Goal: Complete application form

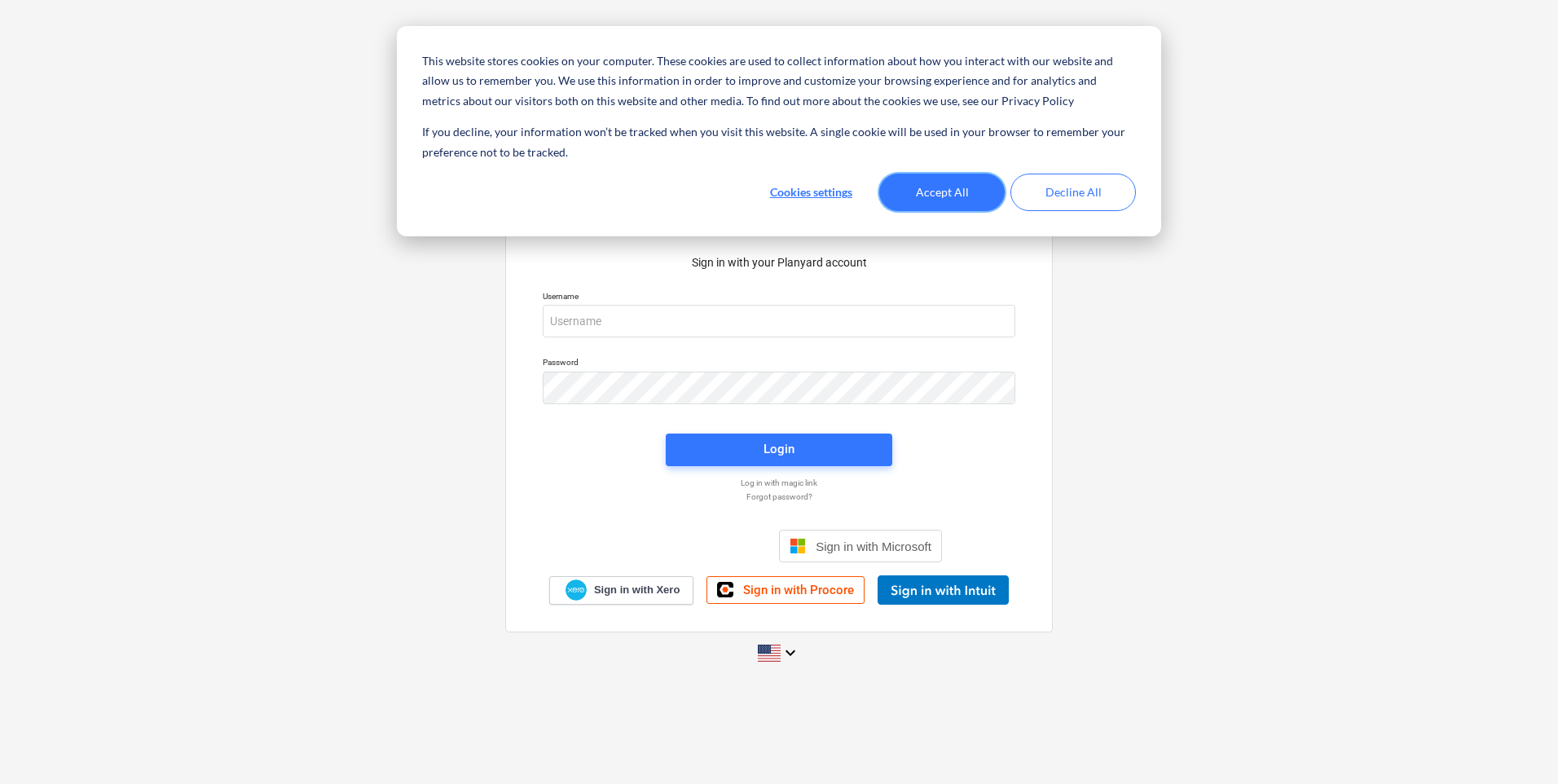
click at [959, 195] on button "Accept All" at bounding box center [941, 192] width 125 height 37
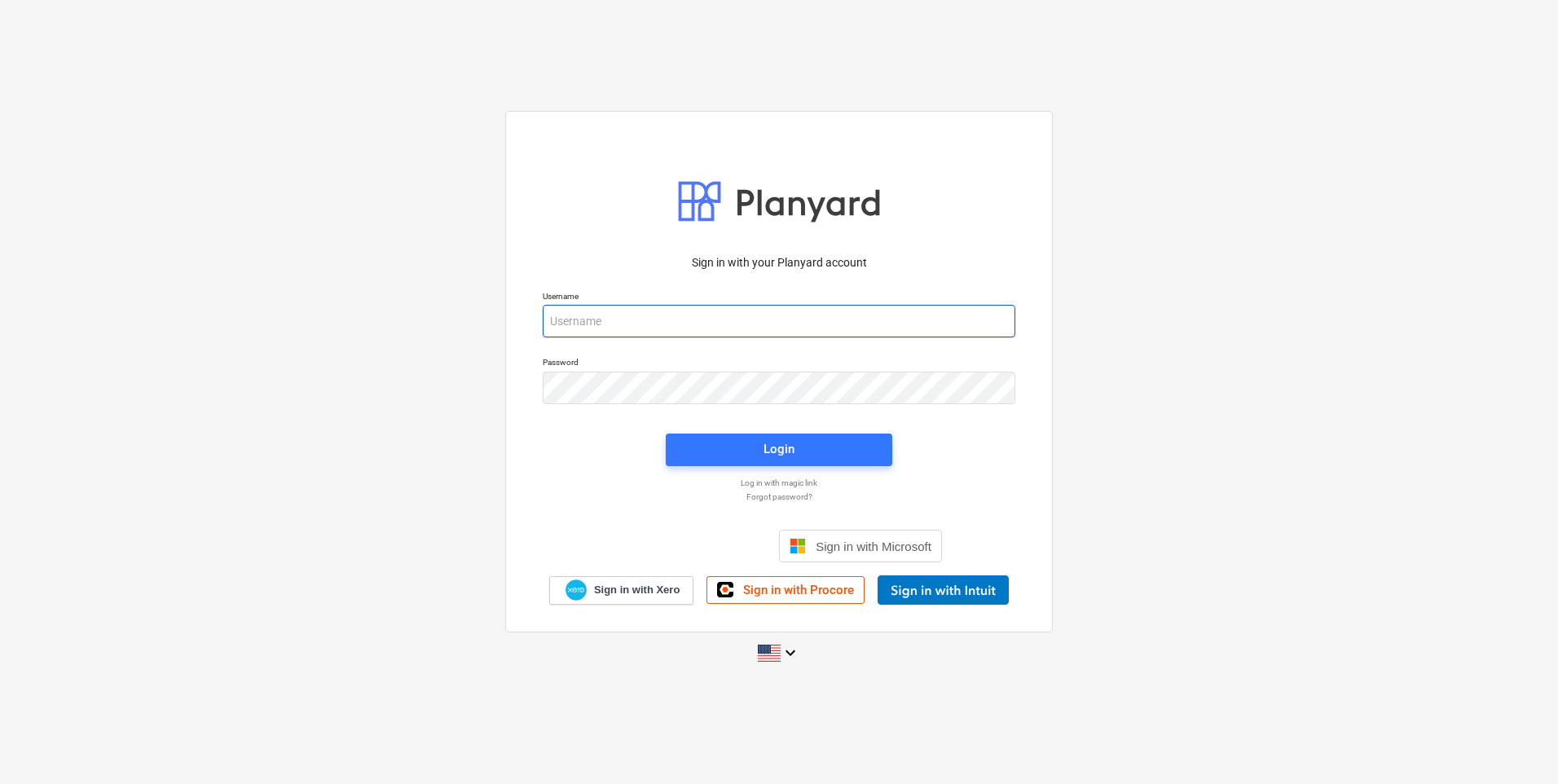
click at [630, 312] on input "email" at bounding box center [779, 321] width 473 height 32
click at [617, 586] on span "Sign in with Xero" at bounding box center [636, 590] width 86 height 15
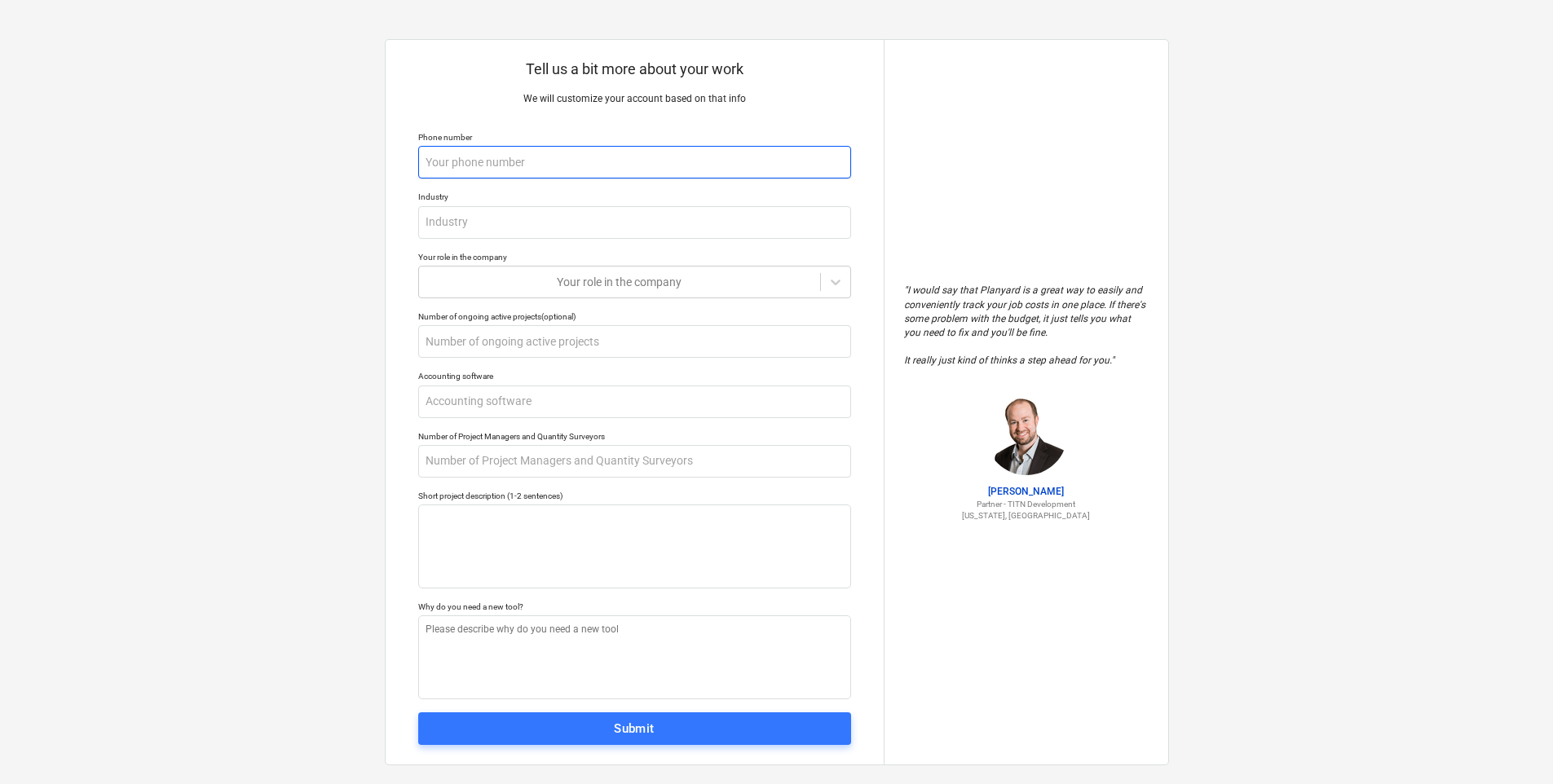
click at [435, 161] on input "text" at bounding box center [634, 162] width 433 height 32
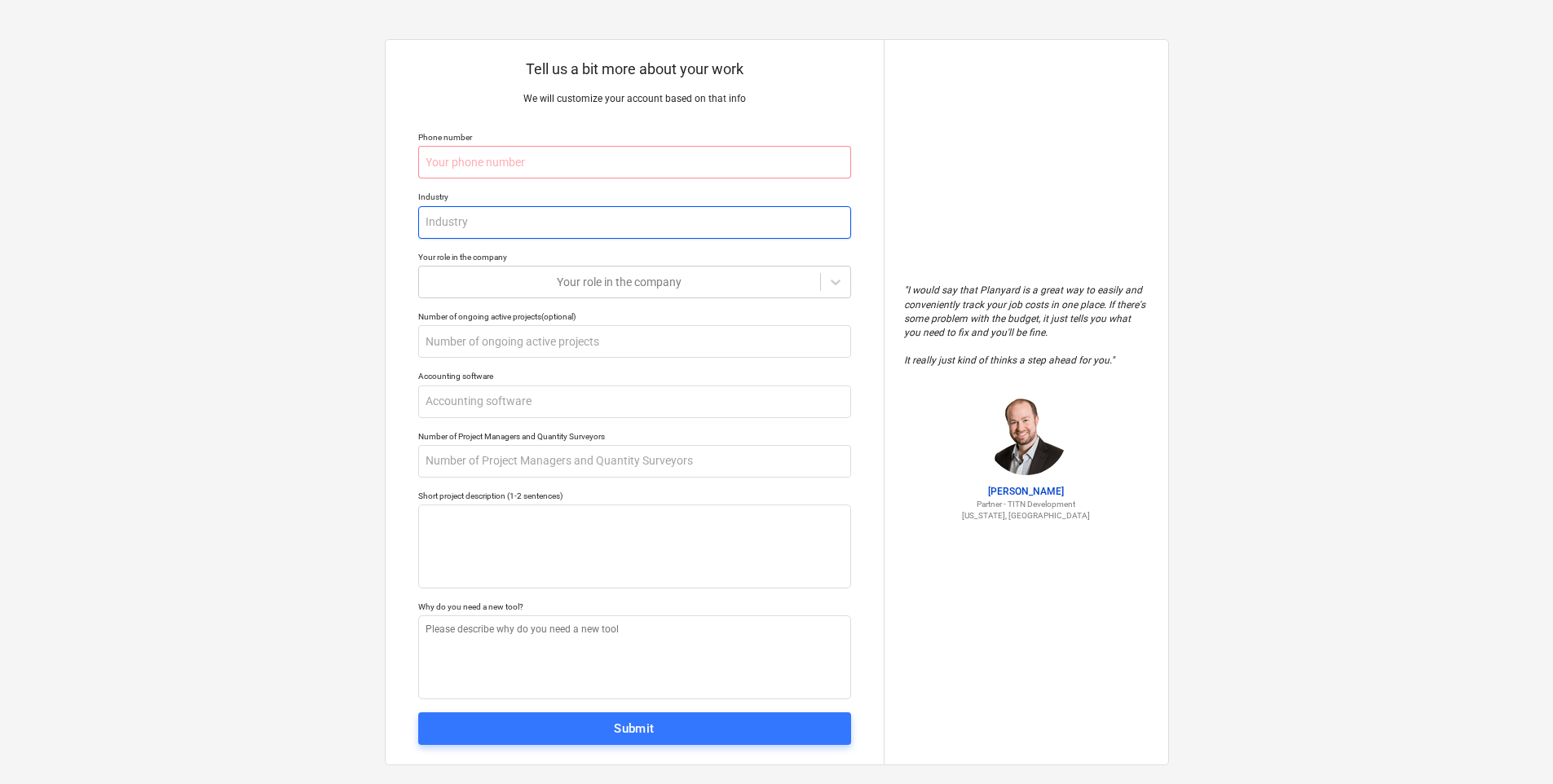
click at [448, 218] on input "text" at bounding box center [634, 222] width 433 height 32
click at [486, 162] on input "text" at bounding box center [634, 162] width 433 height 32
type textarea "x"
type input "0"
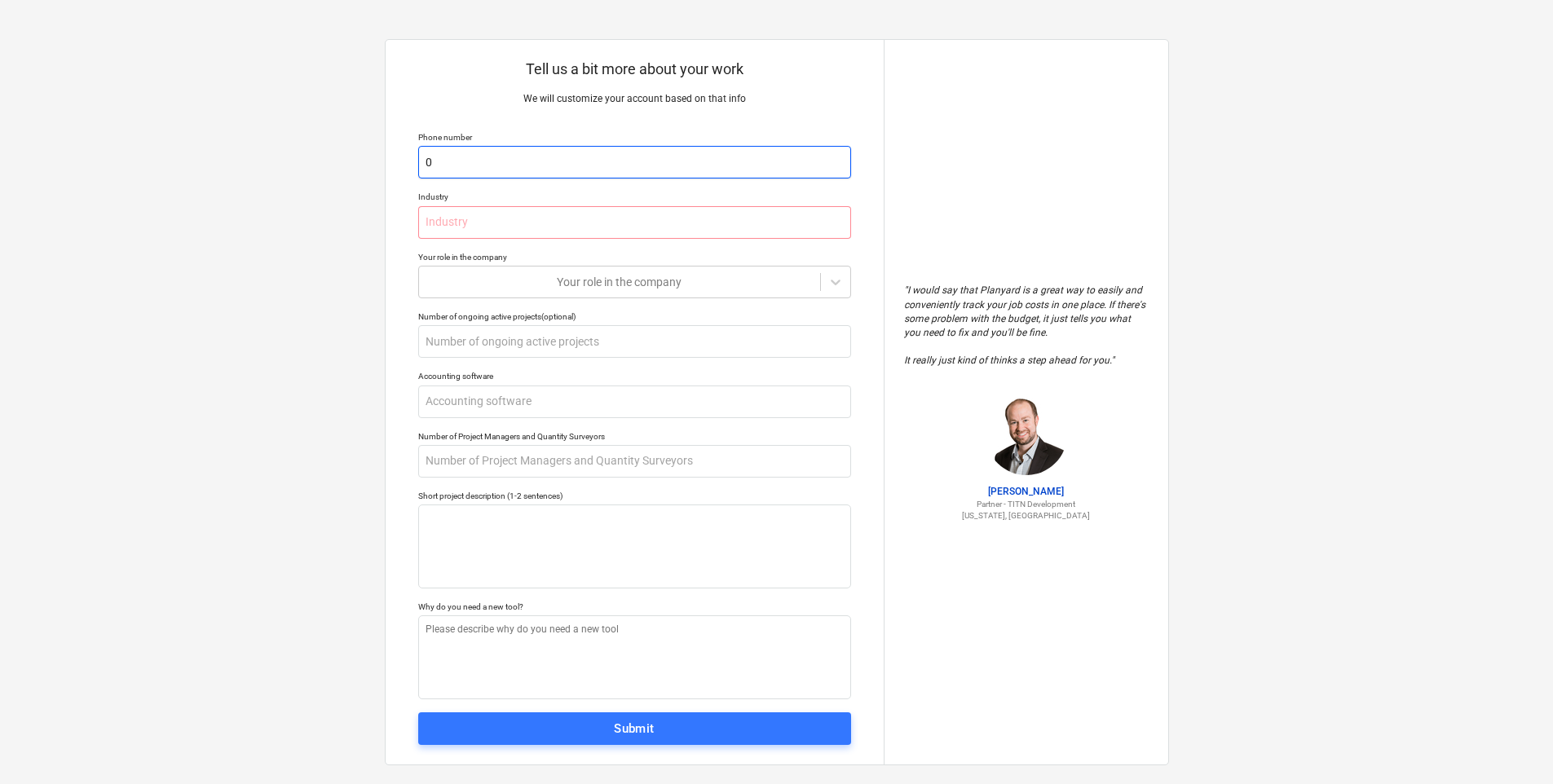
type textarea "x"
type input "00"
type textarea "x"
type input "003"
type textarea "x"
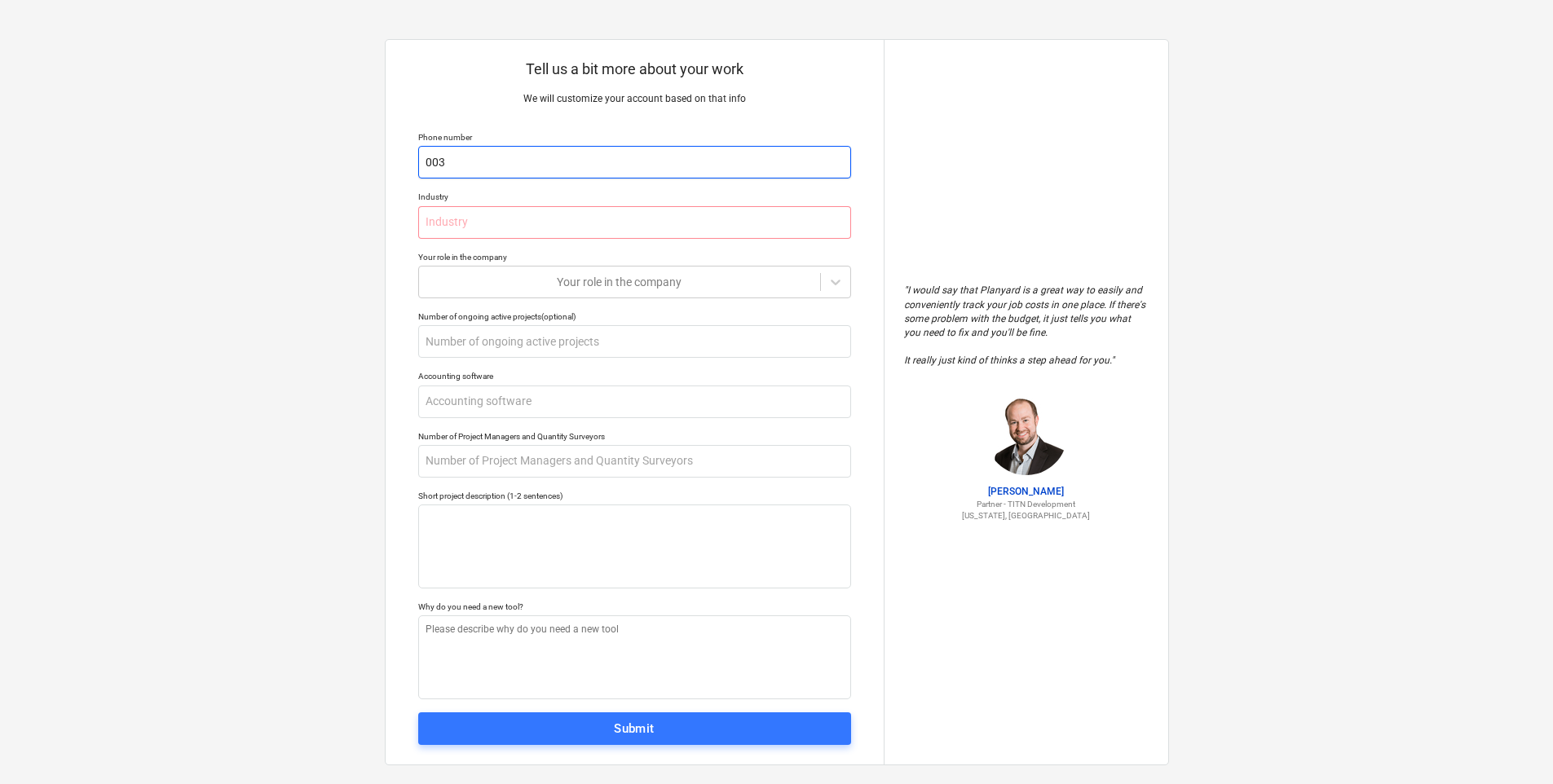
type input "0035"
type textarea "x"
type input "00353"
type textarea "x"
type input "003531"
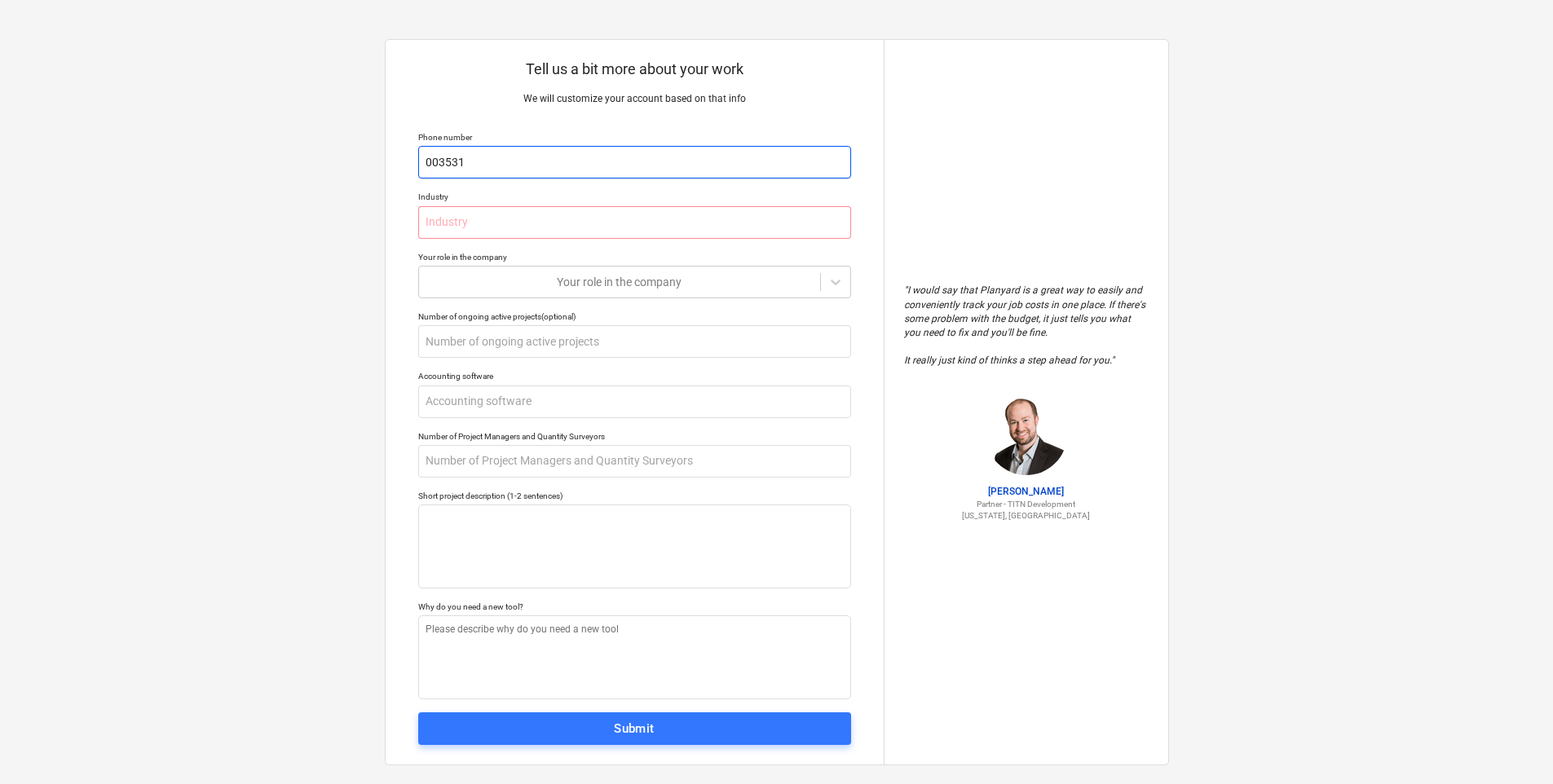
type textarea "x"
type input "0035316"
type textarea "x"
type input "00353163"
type textarea "x"
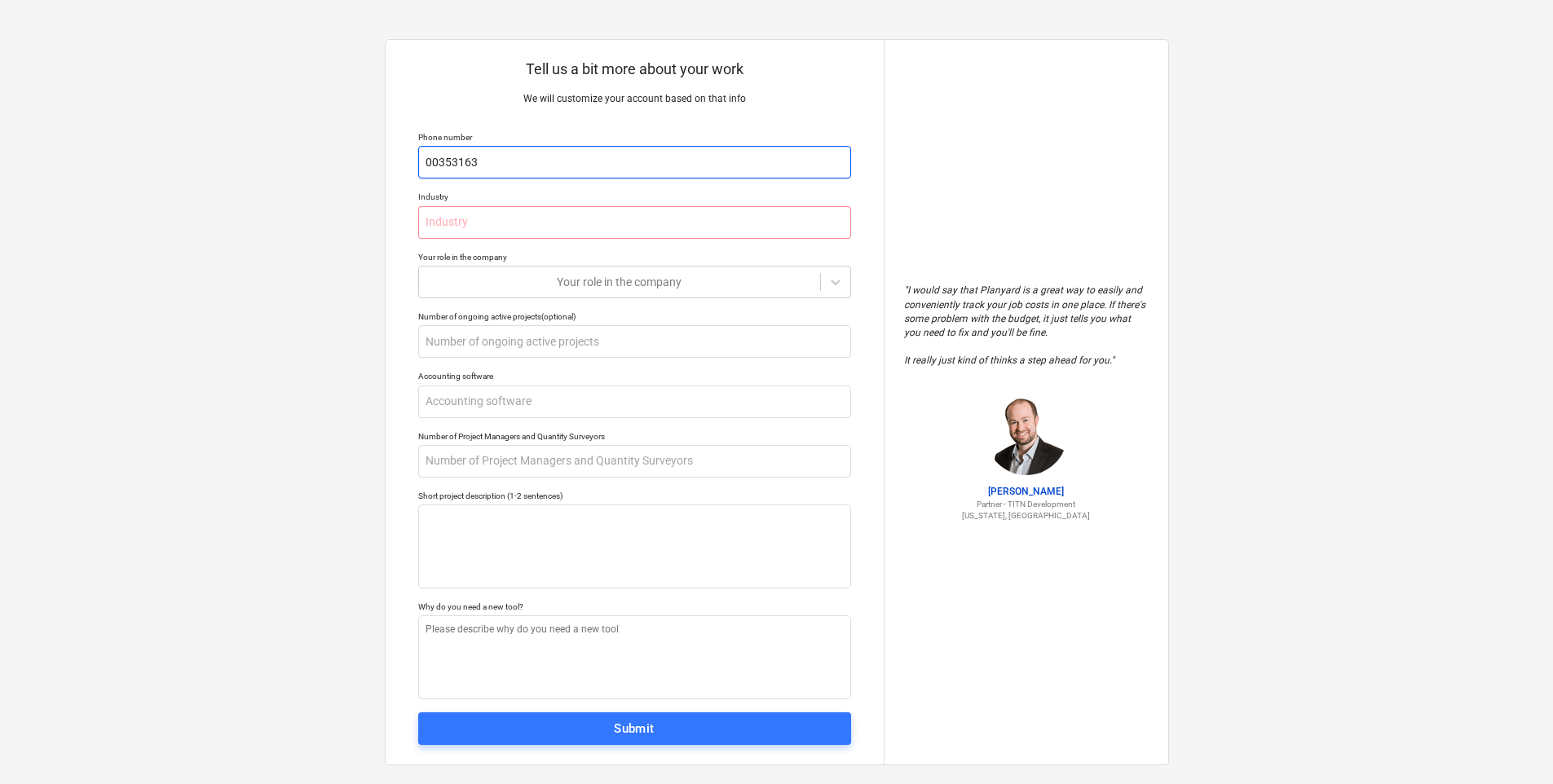
type input "003531634"
type textarea "x"
type input "0035316344"
type textarea "x"
type input "00353163448"
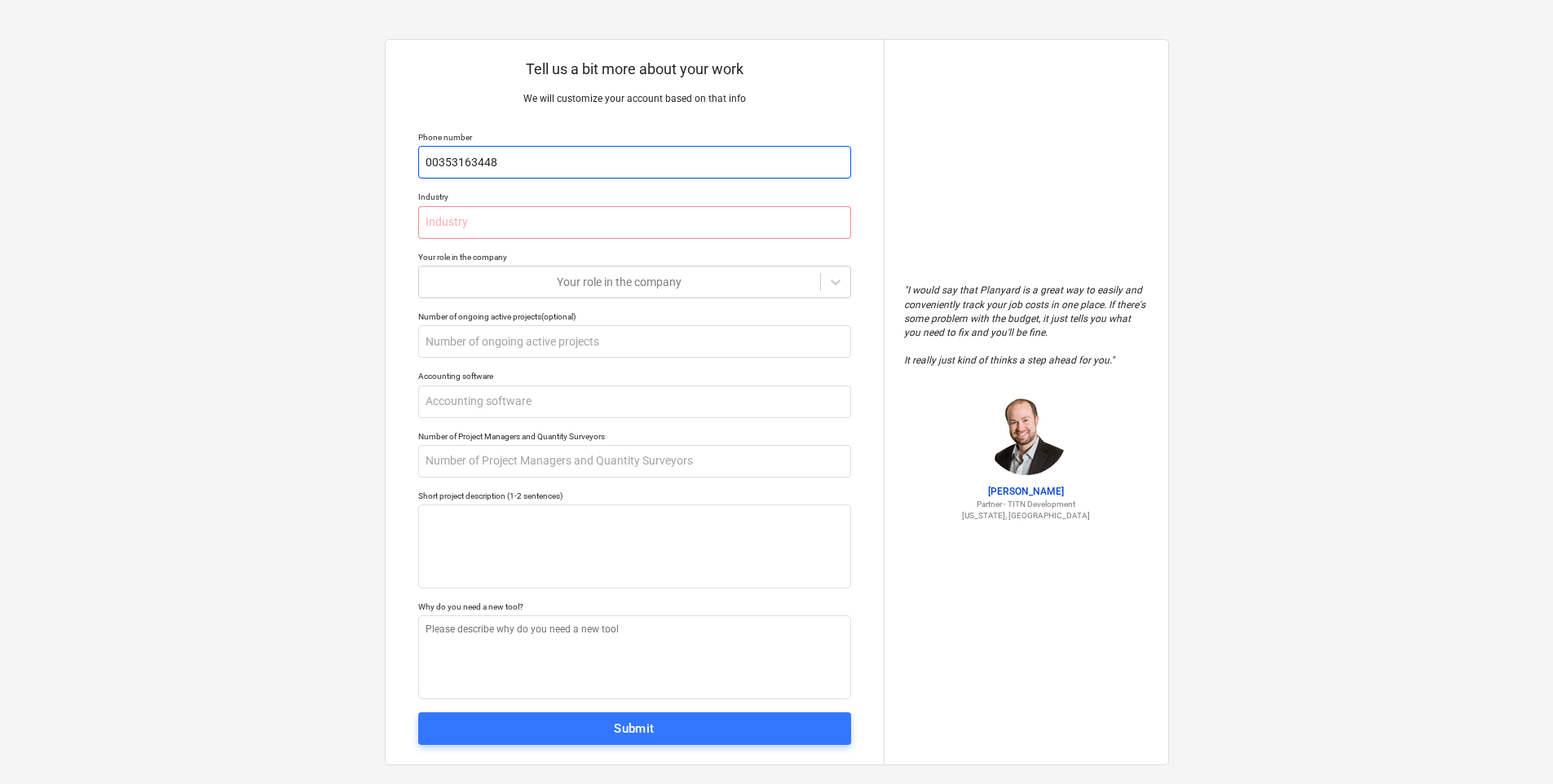
type textarea "x"
type input "003531634485"
type textarea "x"
type input "0035316344850"
type textarea "x"
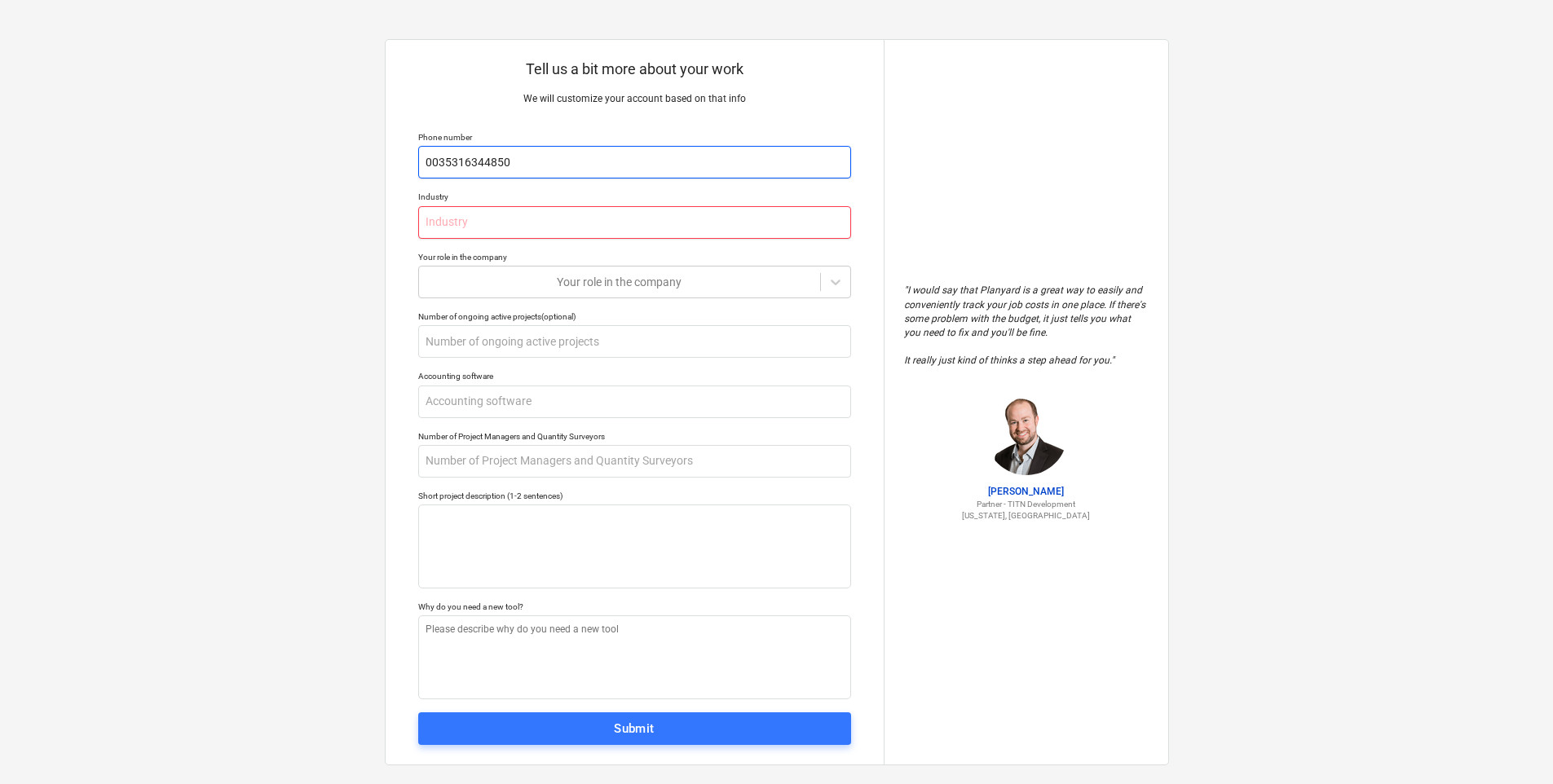
type input "P"
type textarea "x"
type input "Pr"
type textarea "x"
type input "Pro"
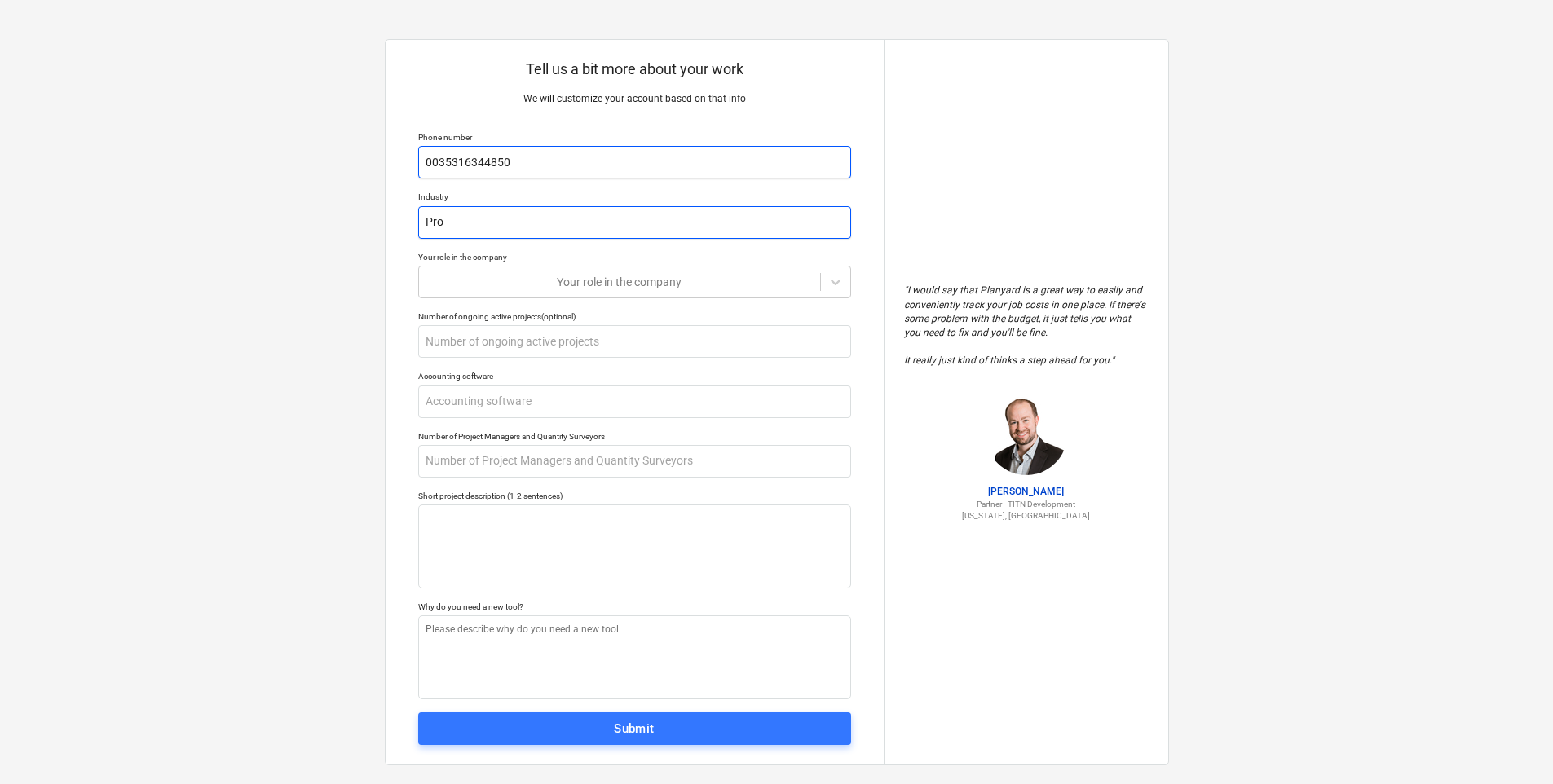
type textarea "x"
type input "Proj"
type textarea "x"
type input "Proje"
type textarea "x"
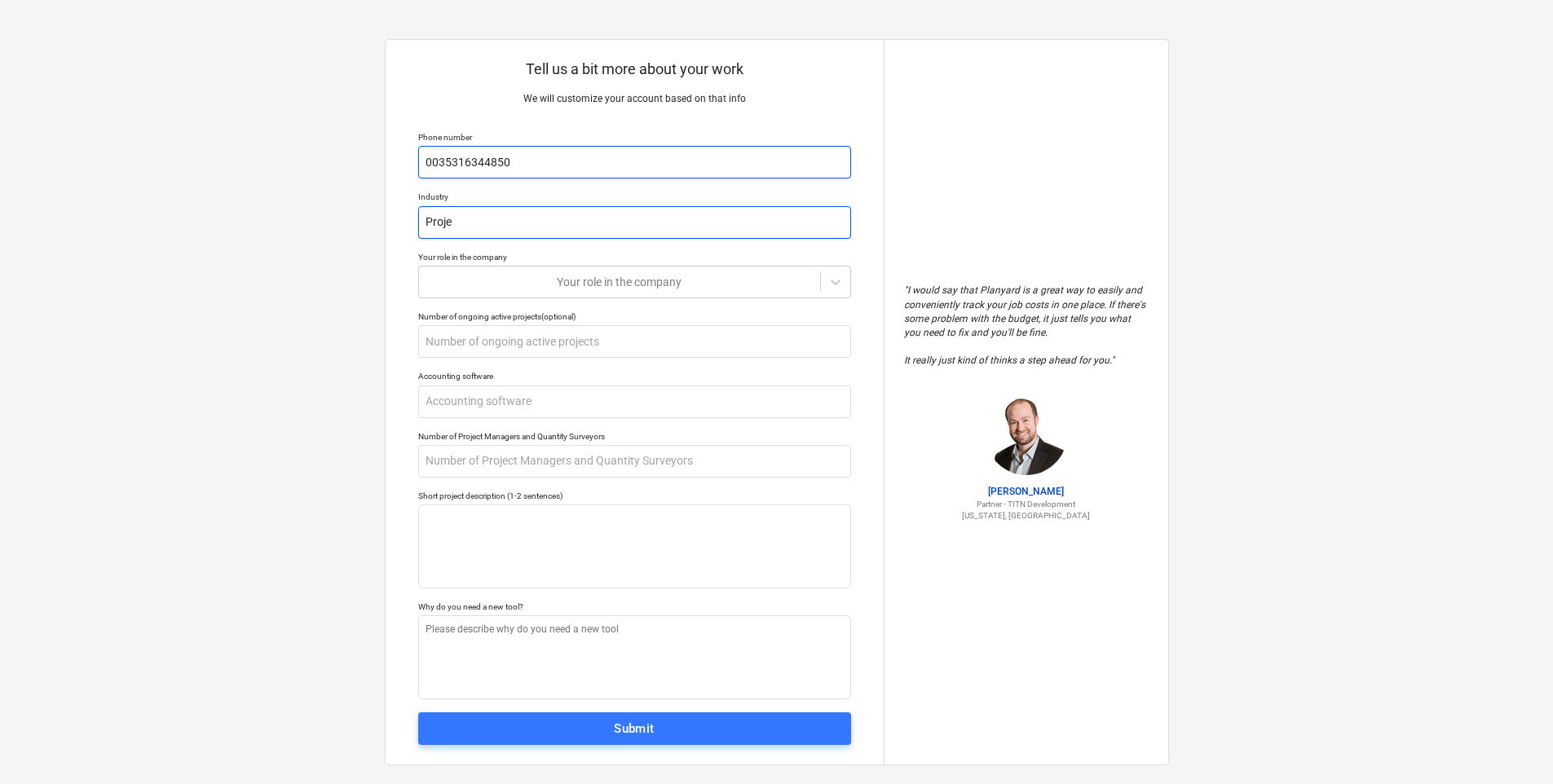
type input "Projec"
type textarea "x"
type input "Project"
type textarea "x"
type input "Project"
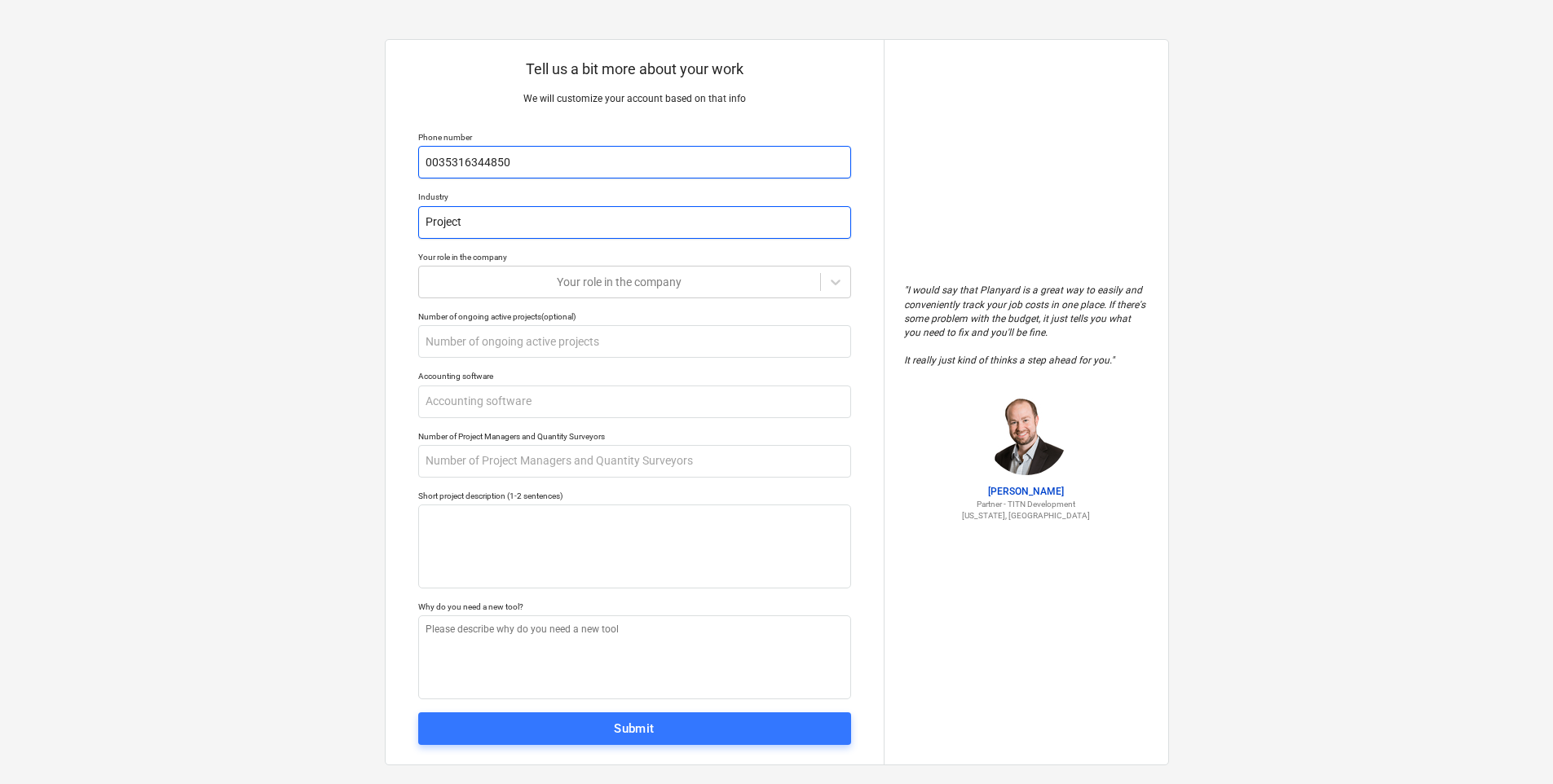
type textarea "x"
type input "Project M"
type textarea "x"
type input "Project Man"
type textarea "x"
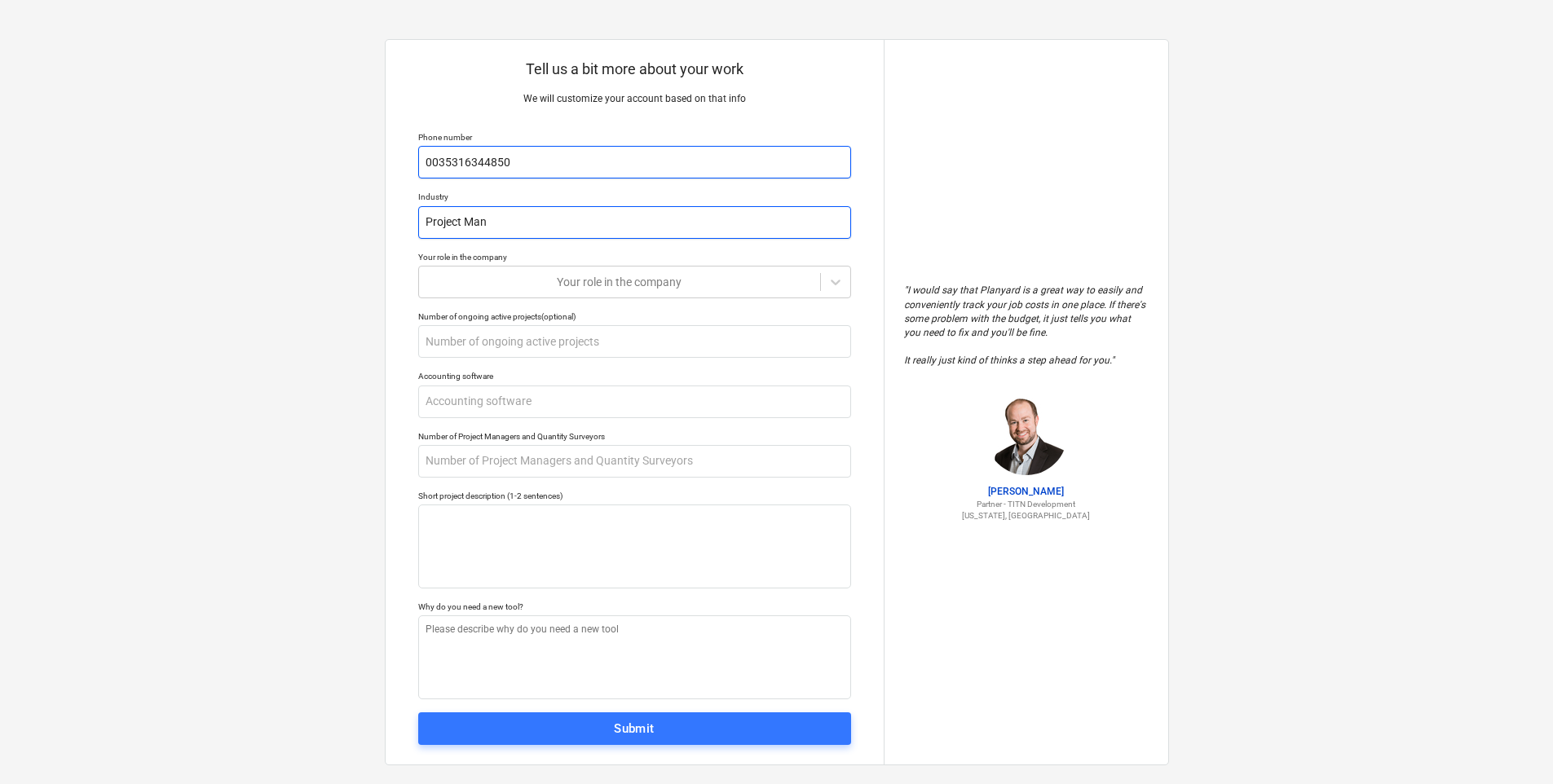
type input "Project Mana"
type textarea "x"
type input "Project Manage"
type textarea "x"
type input "Project Managem"
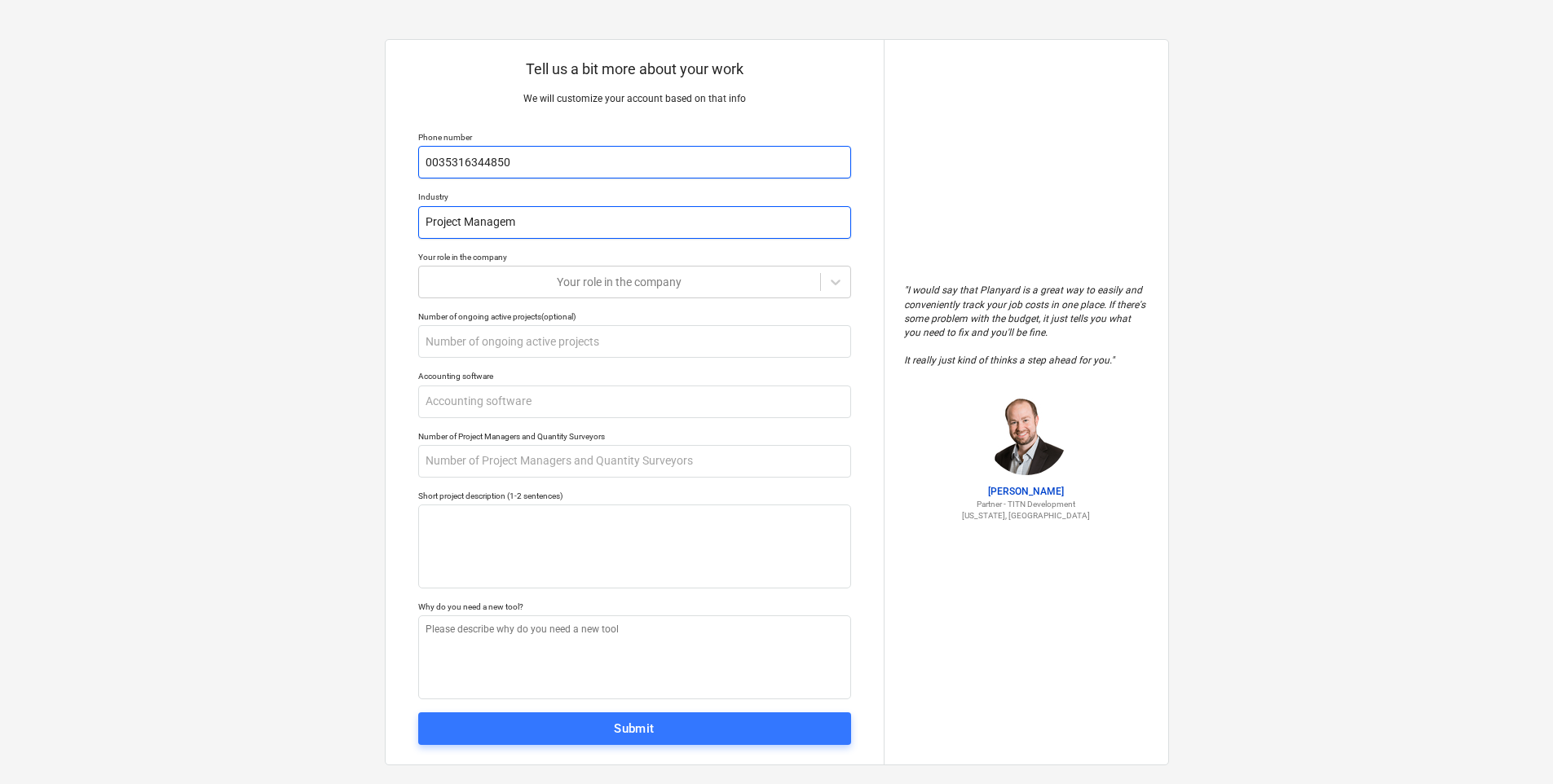
type textarea "x"
type input "Project Manageme"
type textarea "x"
type input "Project Managemen"
type textarea "x"
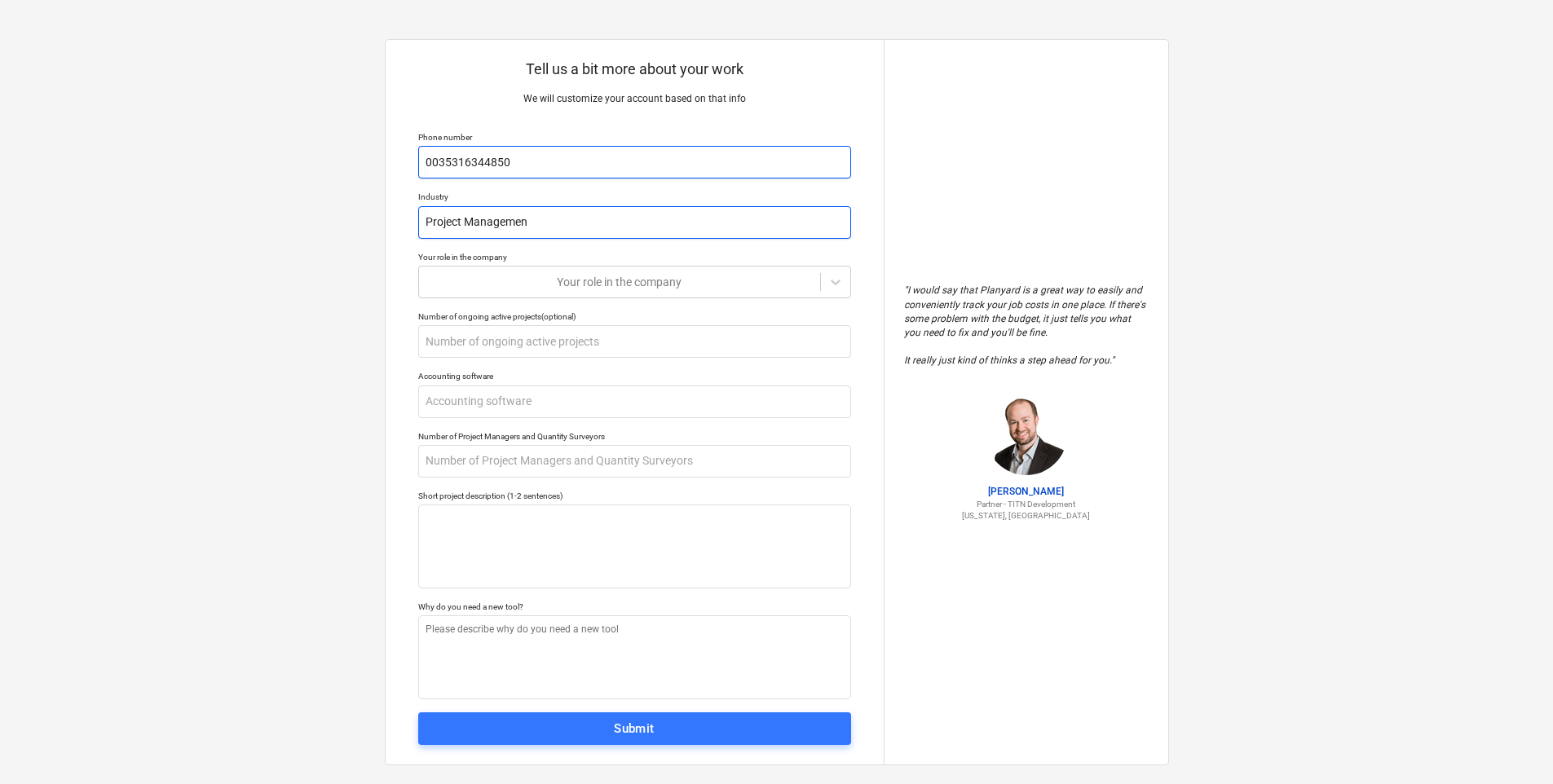
type input "Project Management"
type textarea "x"
type input "Project Management"
click at [460, 222] on input "Project Management" at bounding box center [634, 222] width 433 height 32
type textarea "x"
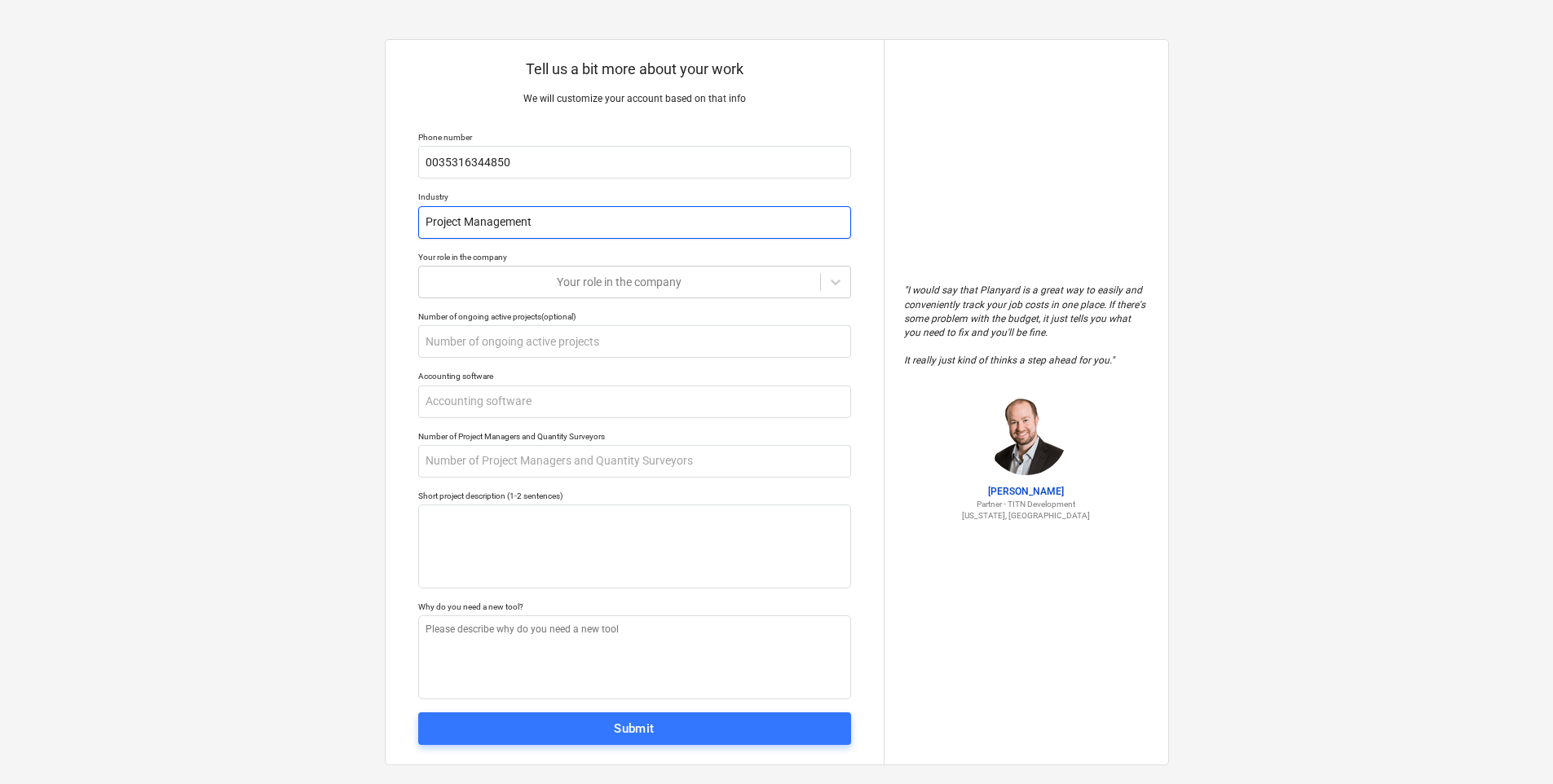
type input "Project Management"
type textarea "x"
type input "Project a Management"
type textarea "x"
type input "Project an Management"
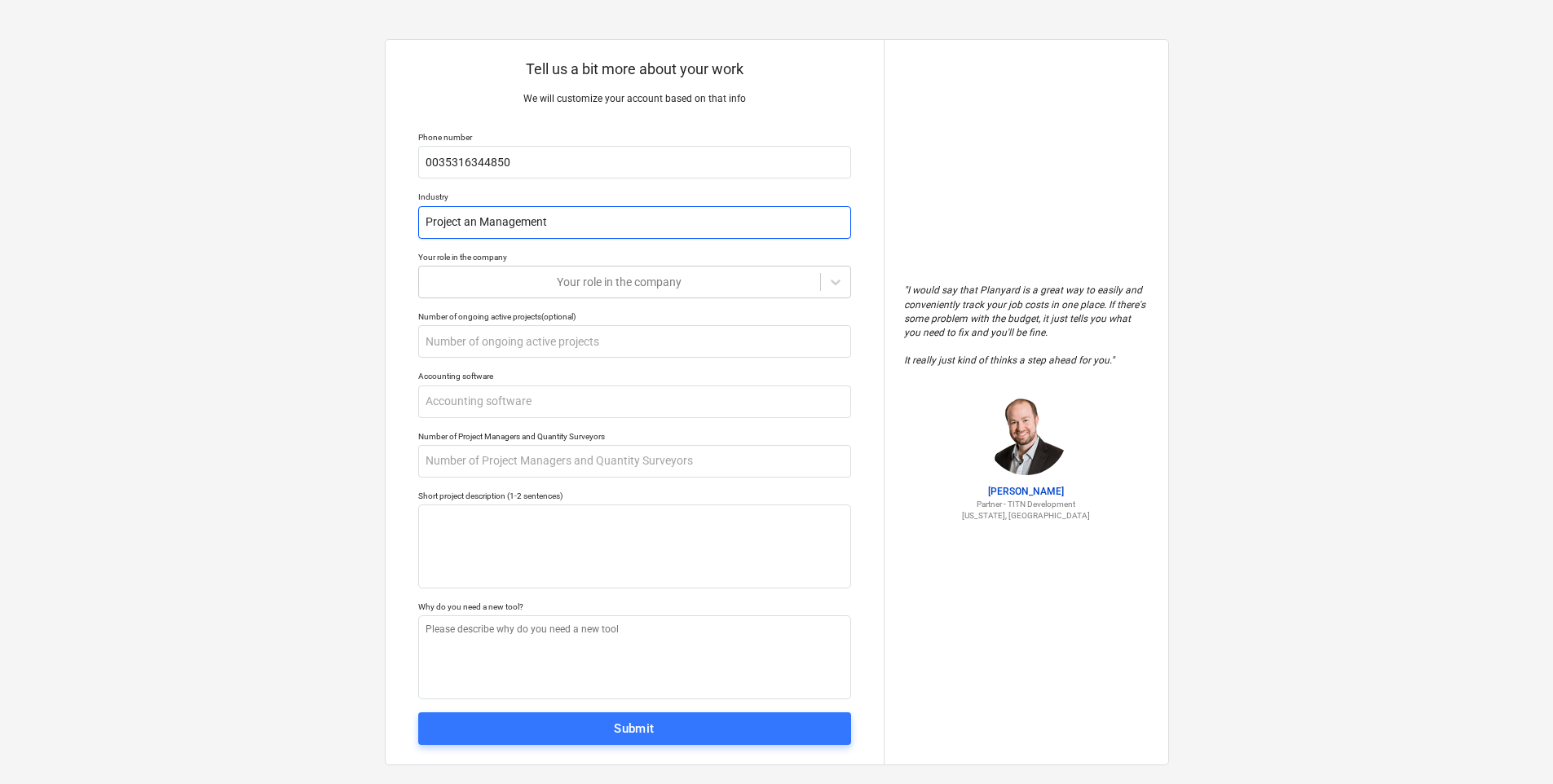
type textarea "x"
type input "Project and Management"
type textarea "x"
type input "Project and Management"
type textarea "x"
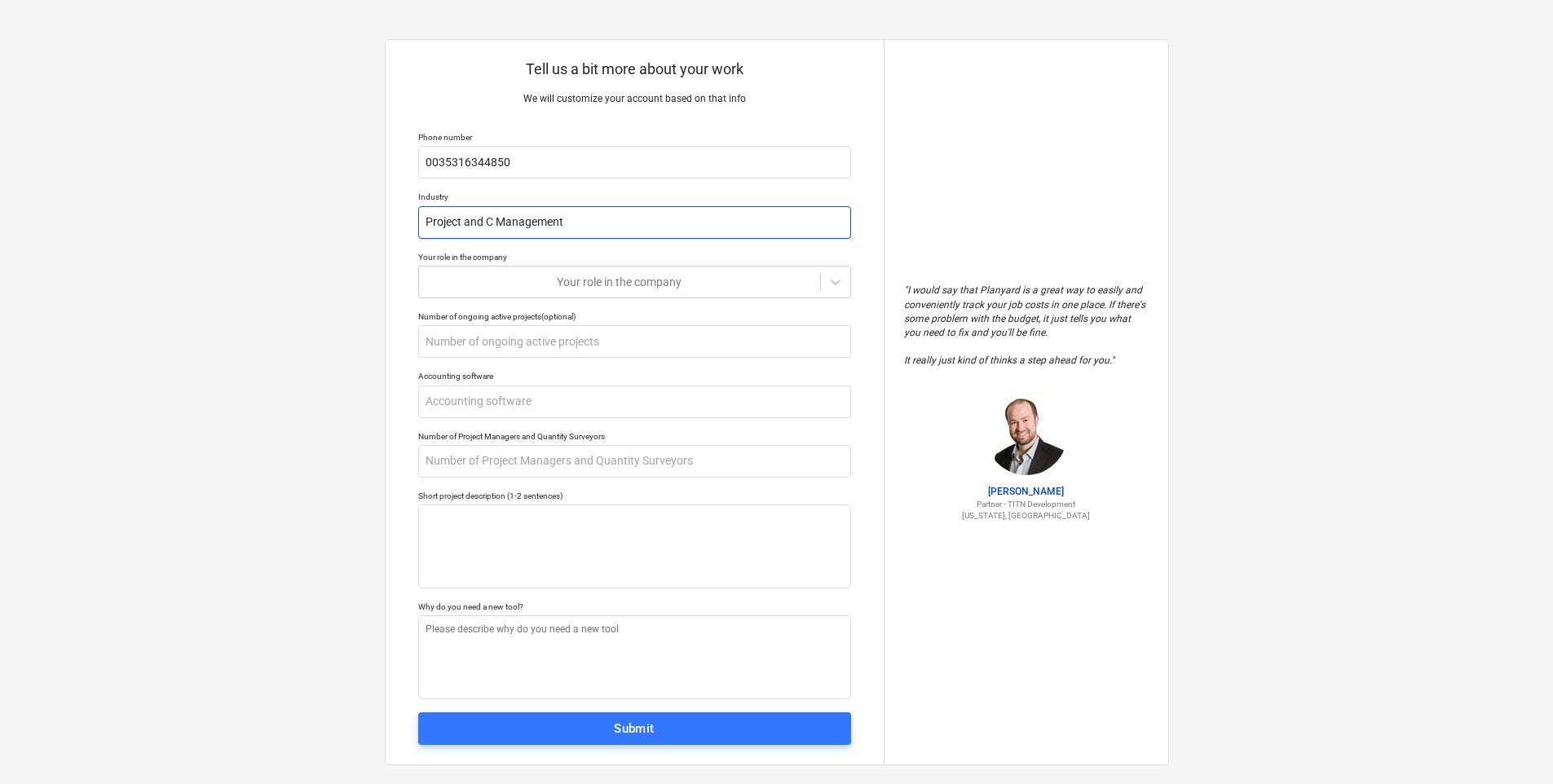
type input "Project and Co Management"
type textarea "x"
type input "Project and Cos Management"
type textarea "x"
type input "Project and Cost Management"
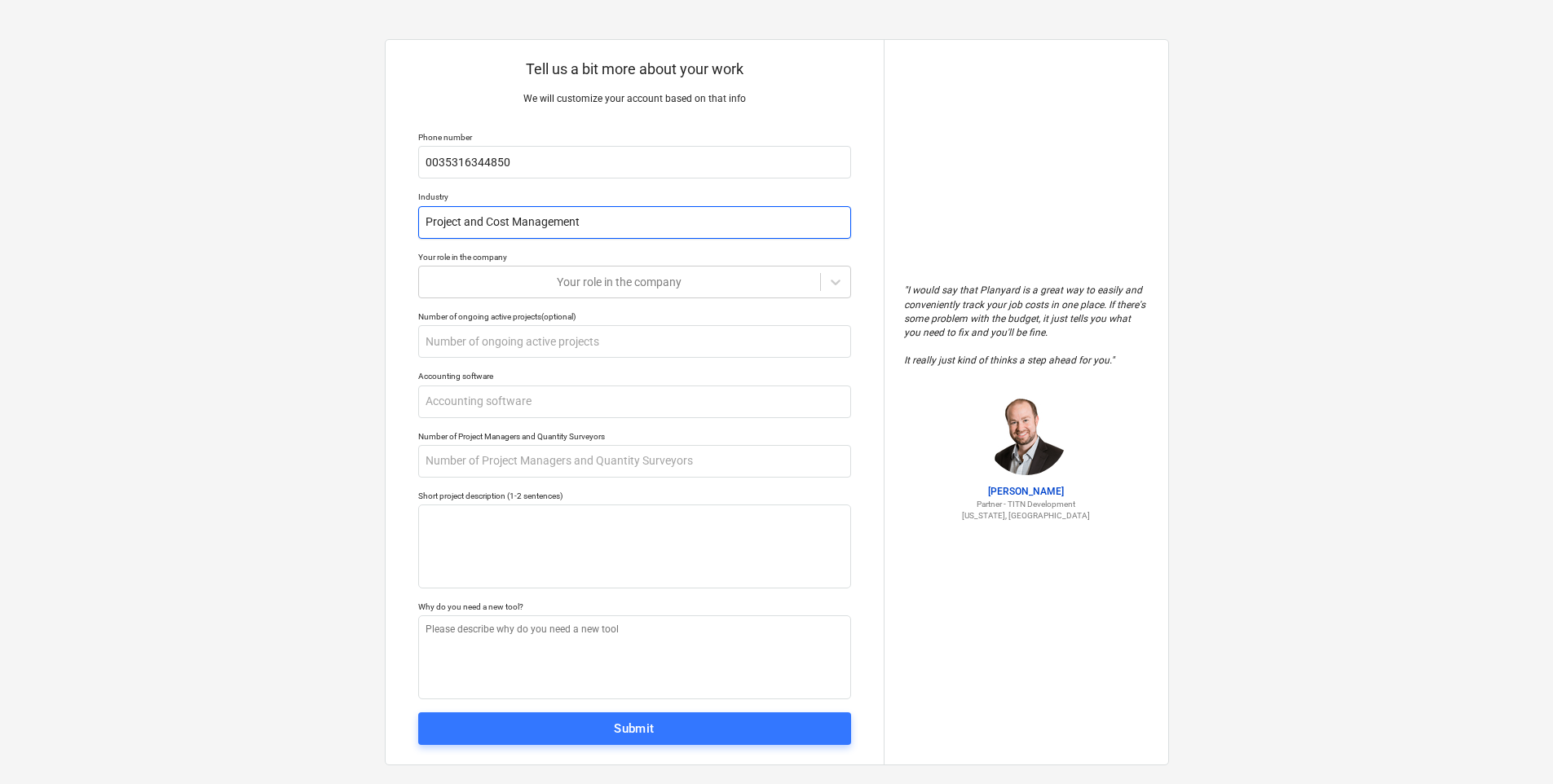
type textarea "x"
type input "Project and Cost Management"
type textarea "x"
type input "Project and Cost Management"
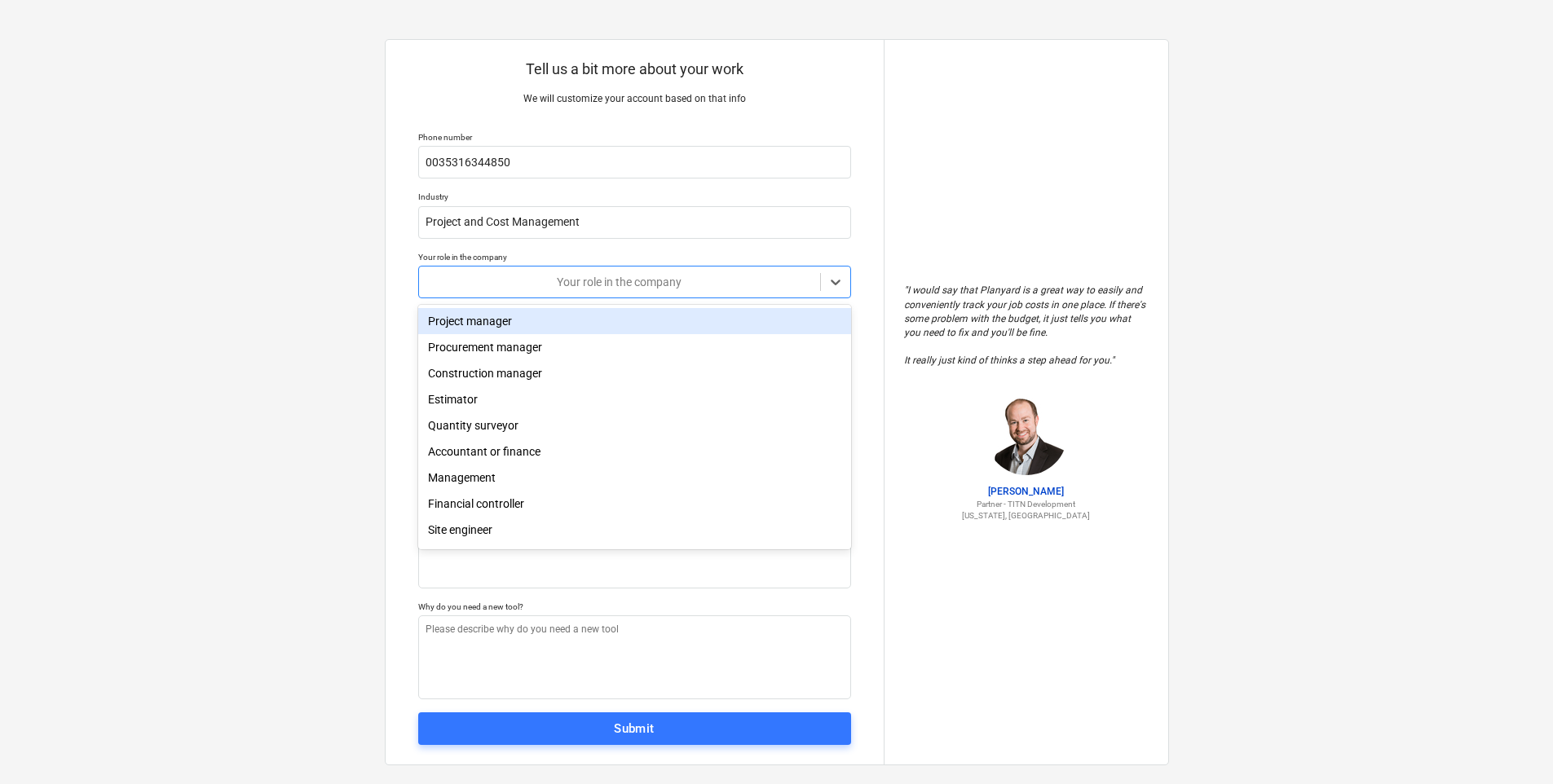
click at [504, 277] on div at bounding box center [619, 282] width 385 height 17
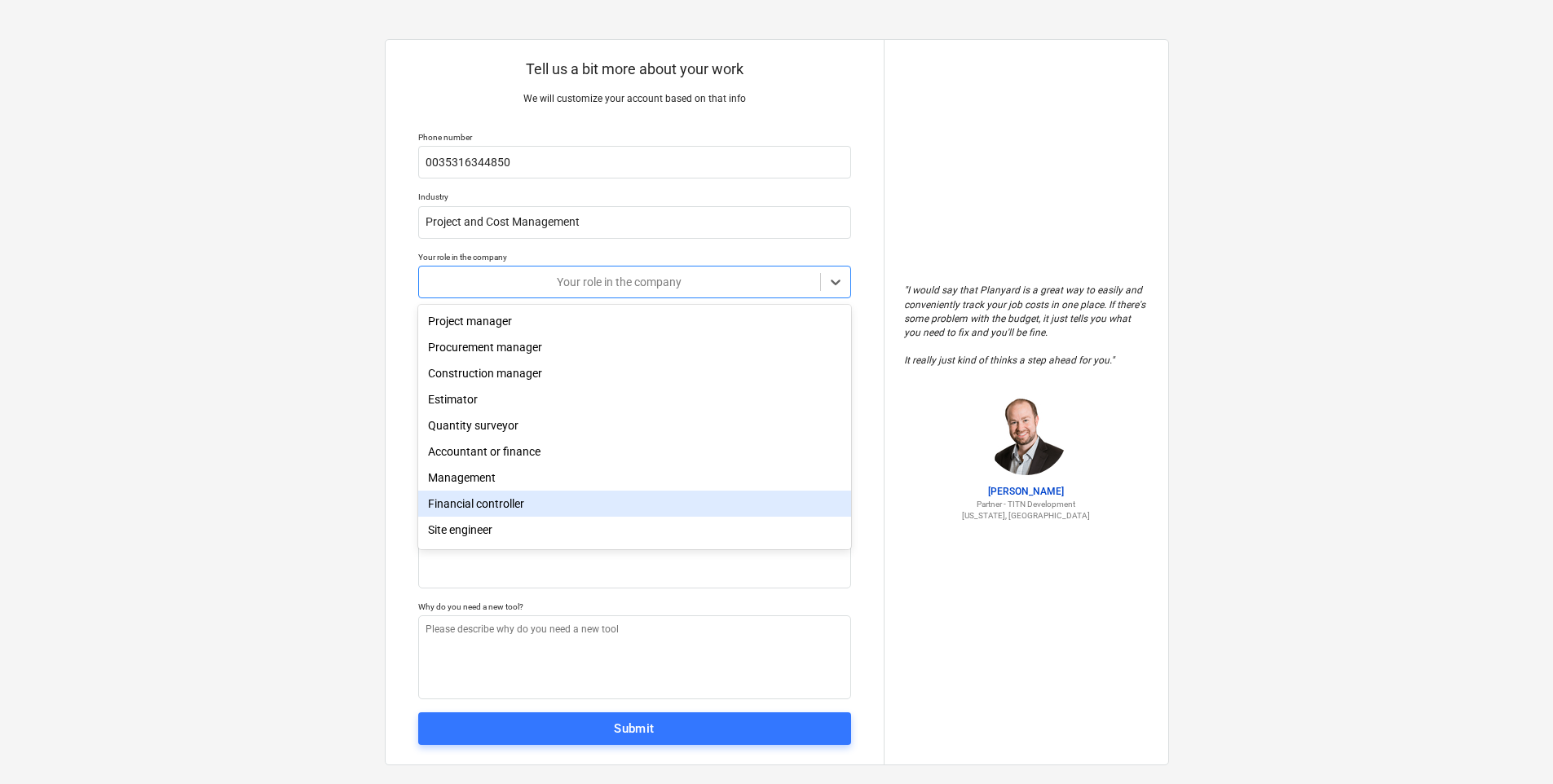
click at [495, 505] on div "Financial controller" at bounding box center [634, 502] width 433 height 26
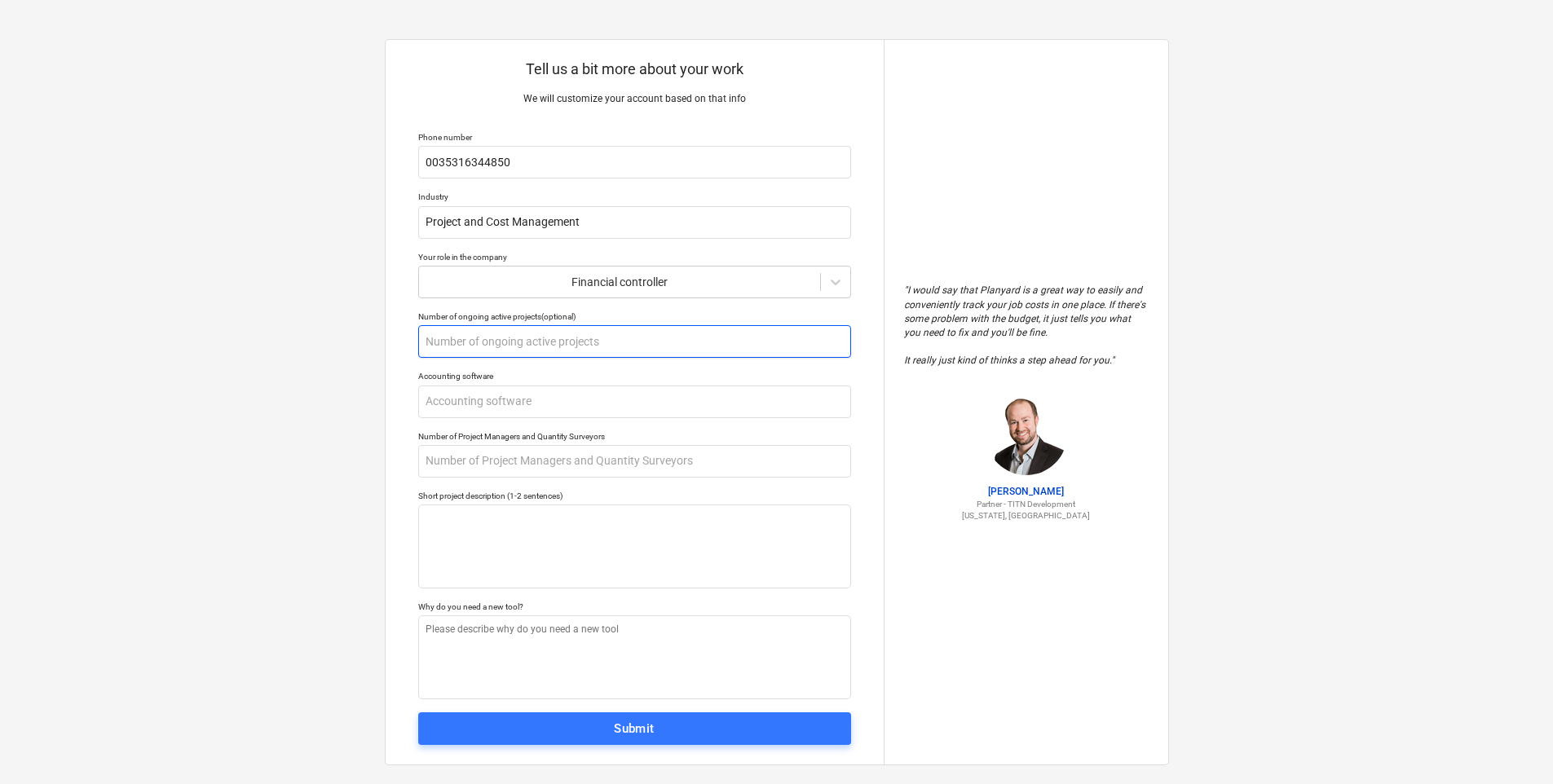
click at [475, 340] on input "text" at bounding box center [634, 341] width 433 height 32
type textarea "x"
type input "1"
type textarea "x"
type input "15"
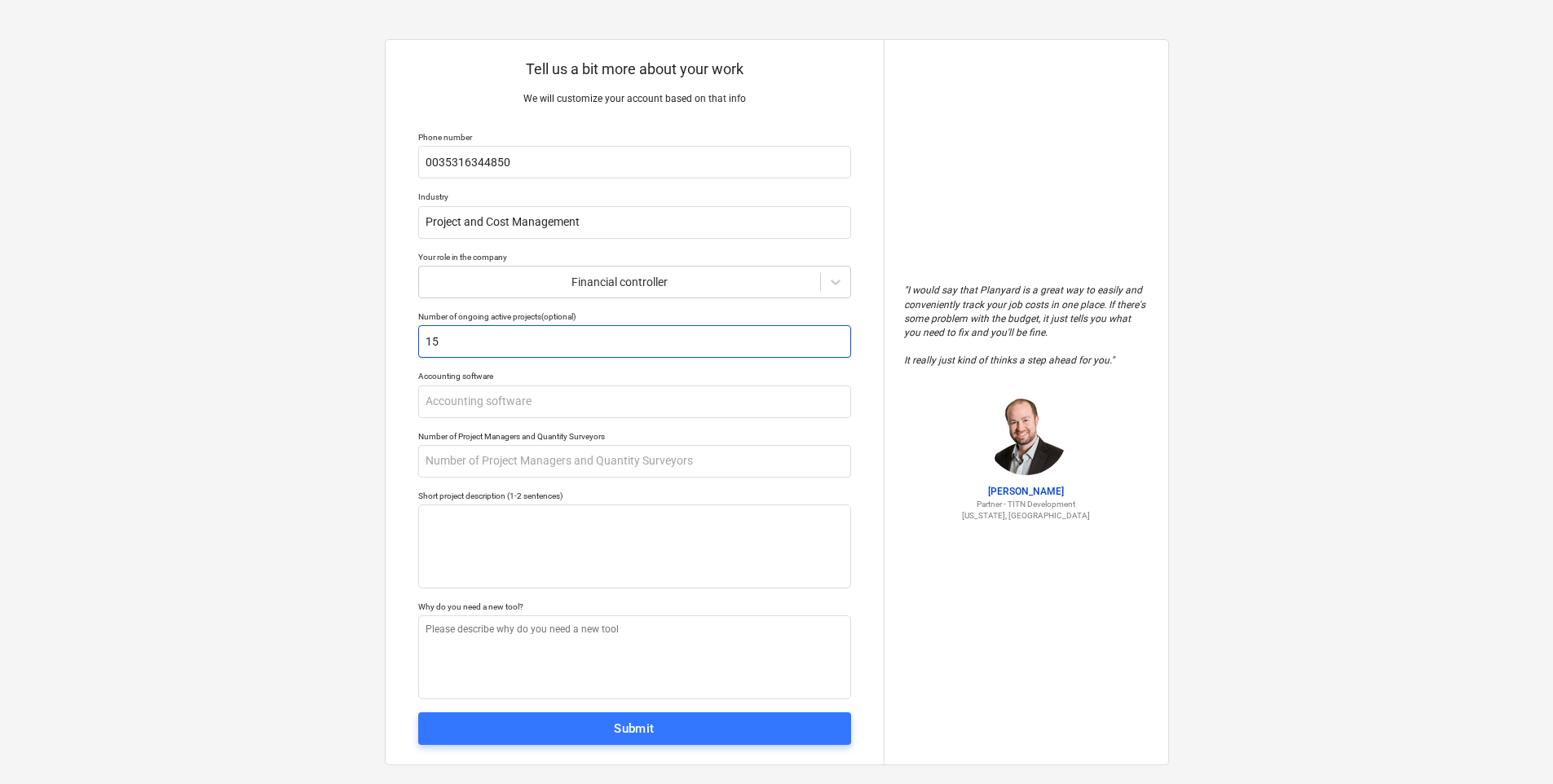
type textarea "x"
type input "150"
type textarea "x"
type input "X"
type textarea "x"
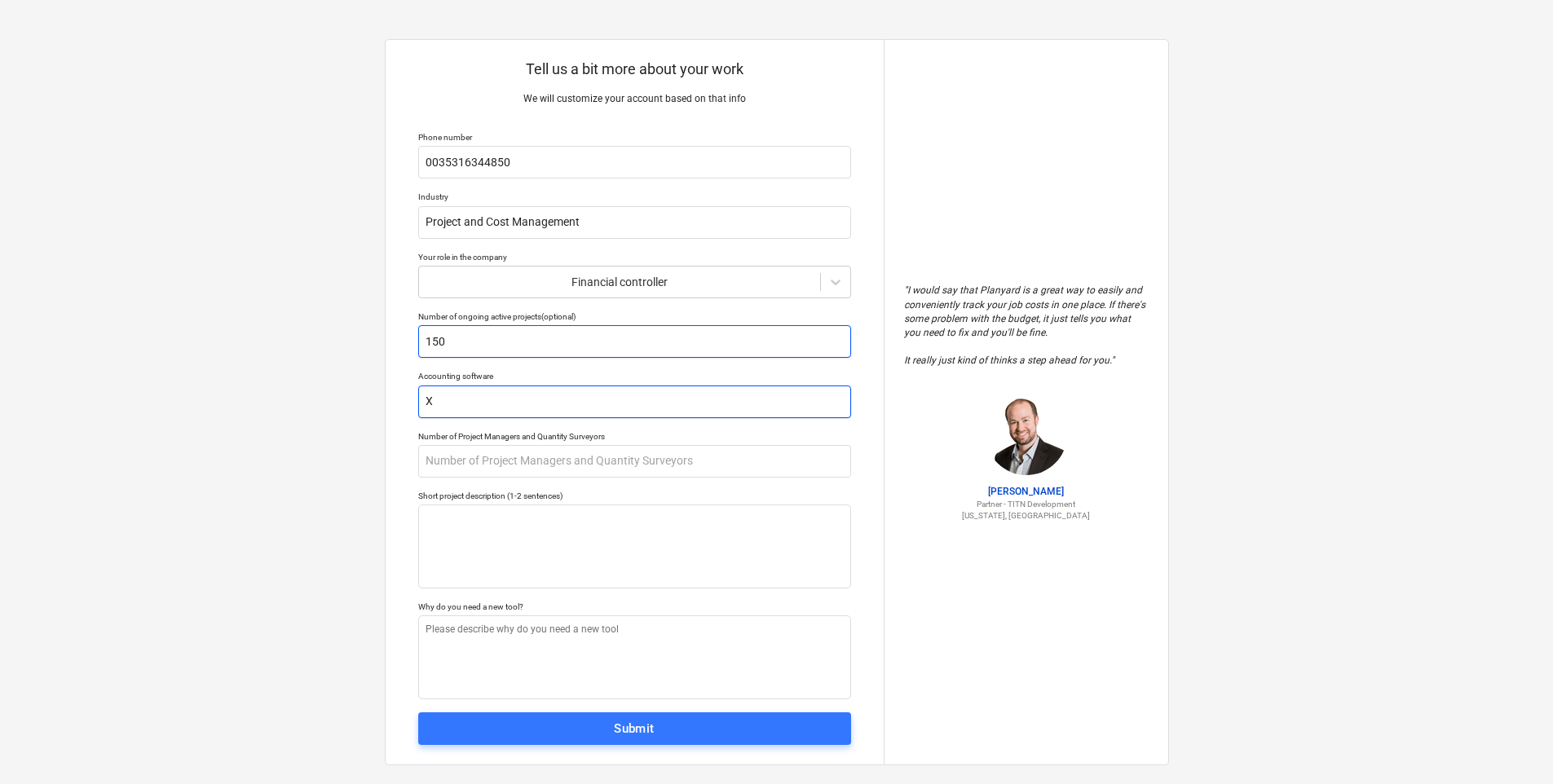
type input "Xe"
type textarea "x"
type input "Xer"
type textarea "x"
type input "Xero"
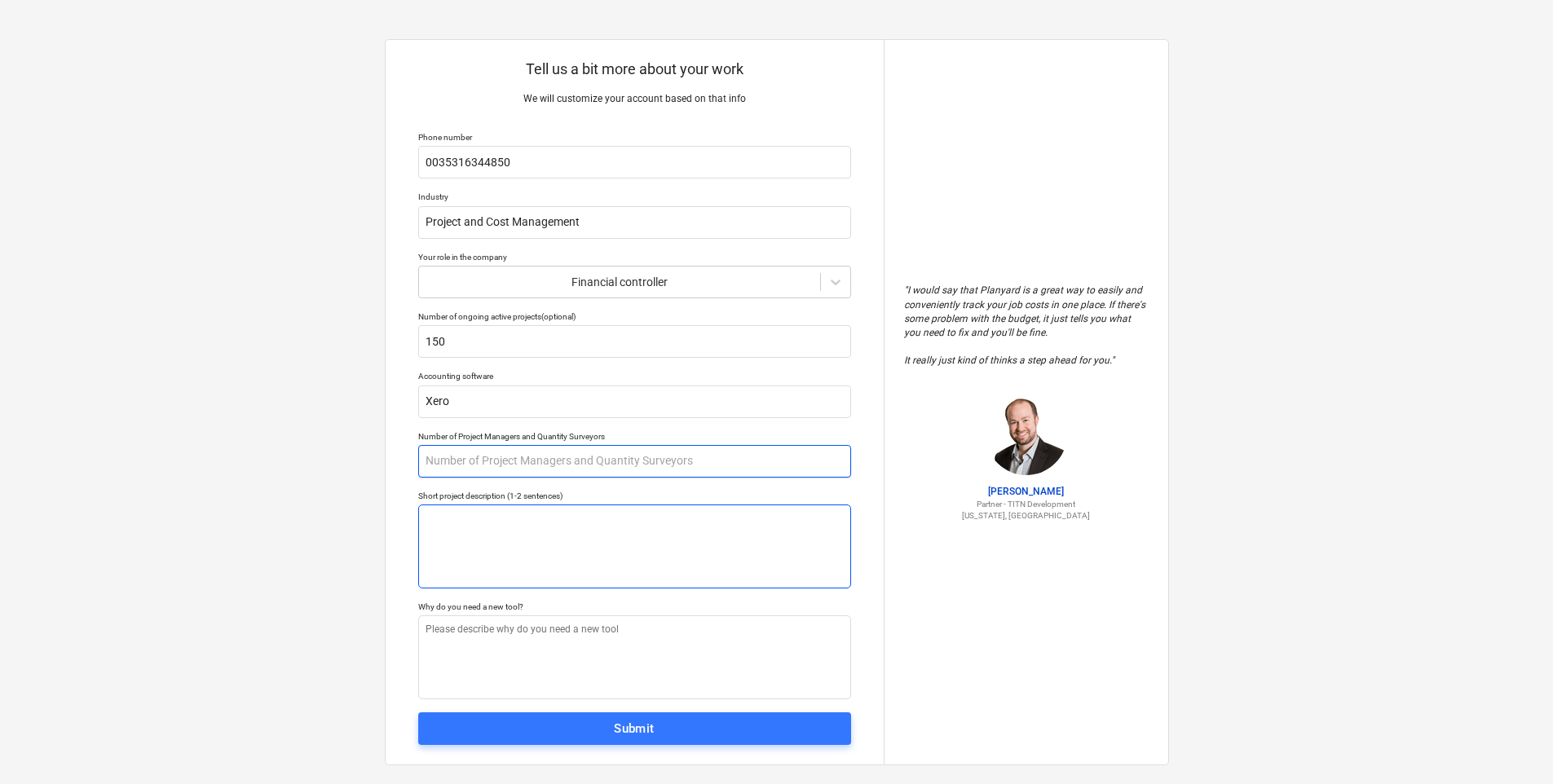
type textarea "x"
type input "5"
type textarea "x"
type input "50"
type textarea "x"
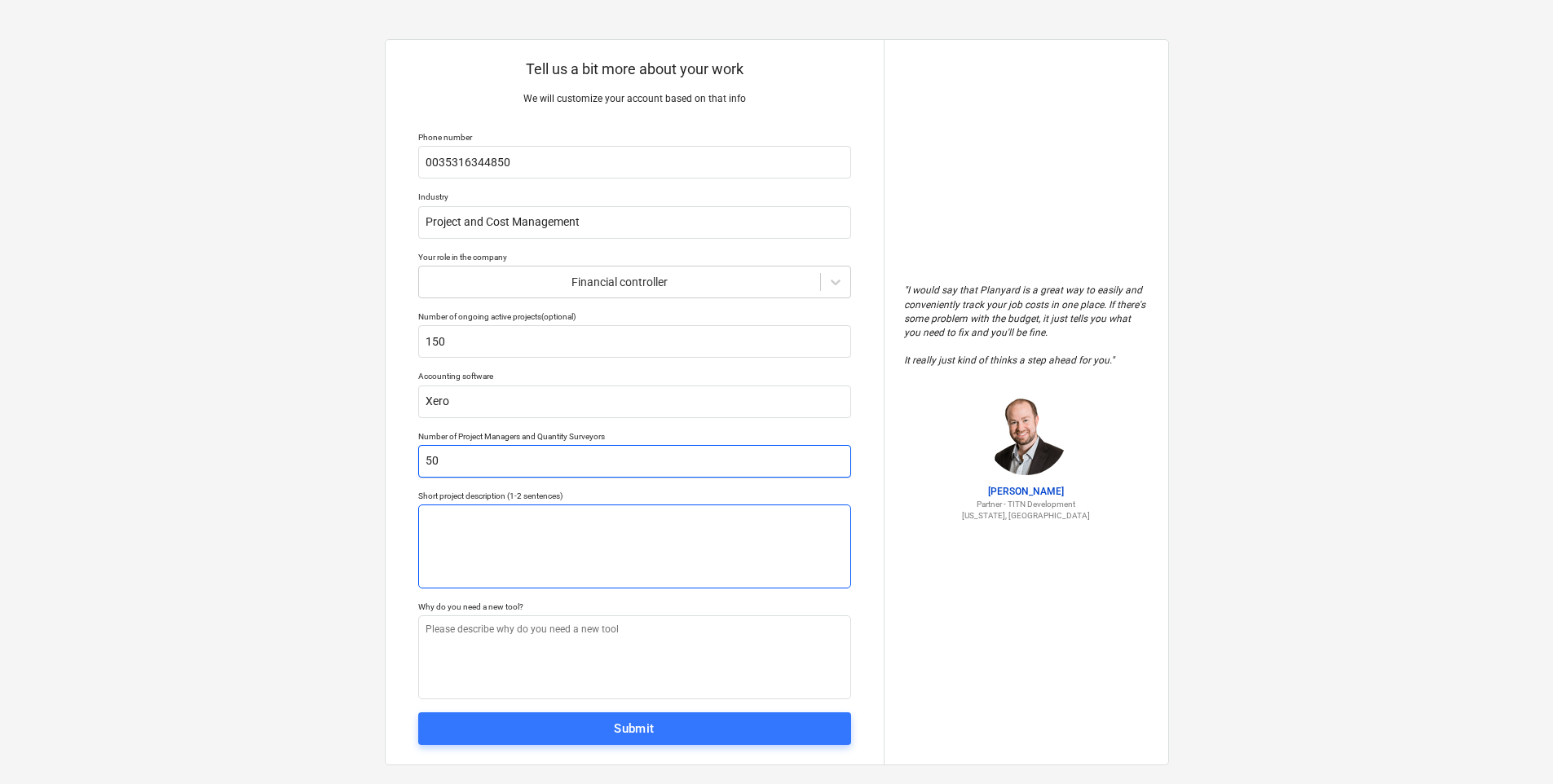
type input "50"
type textarea "x"
type input "50 s"
type textarea "x"
type input "50 sta"
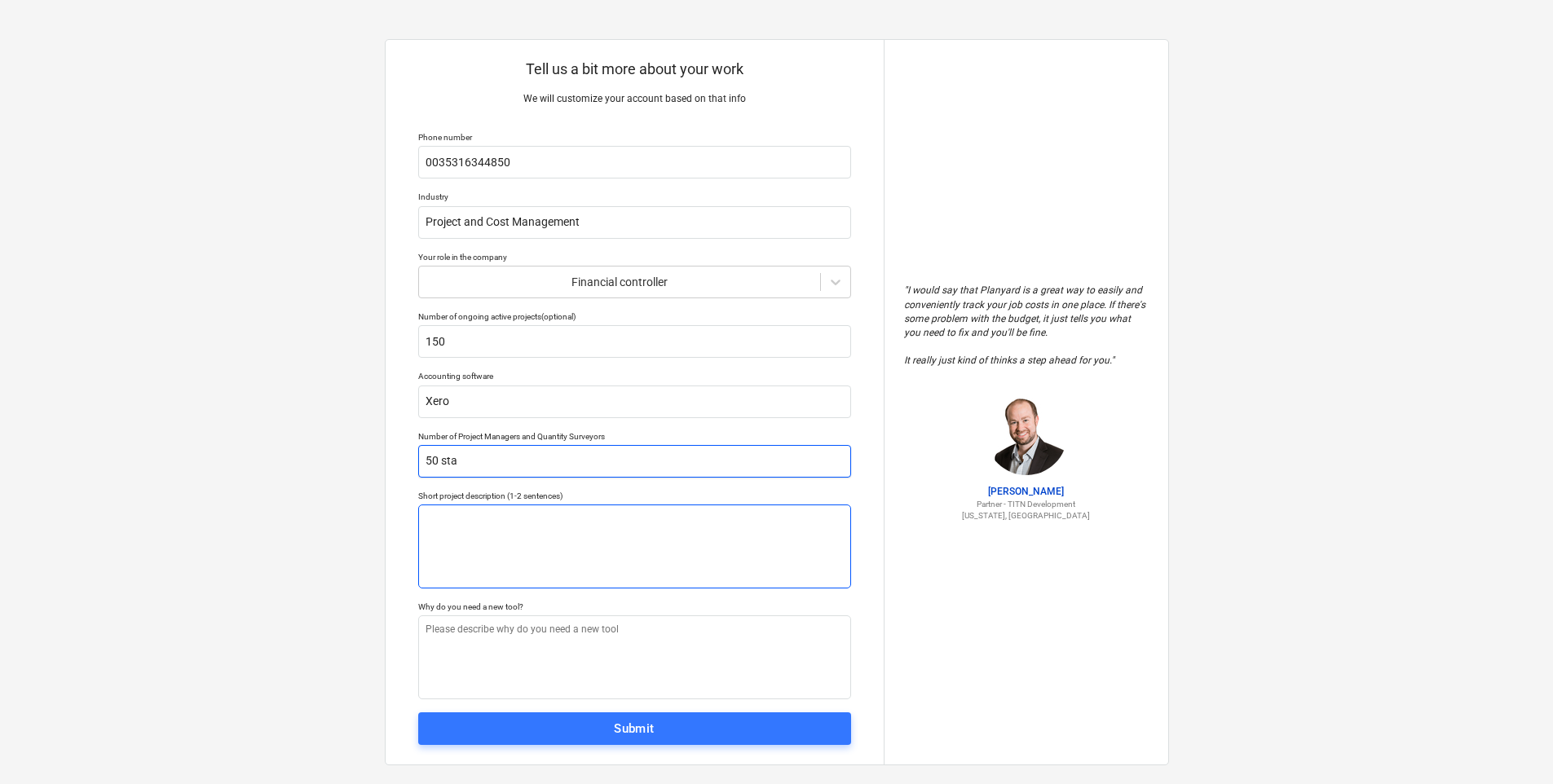
type textarea "x"
type input "50 staf"
type textarea "x"
type input "50 staff"
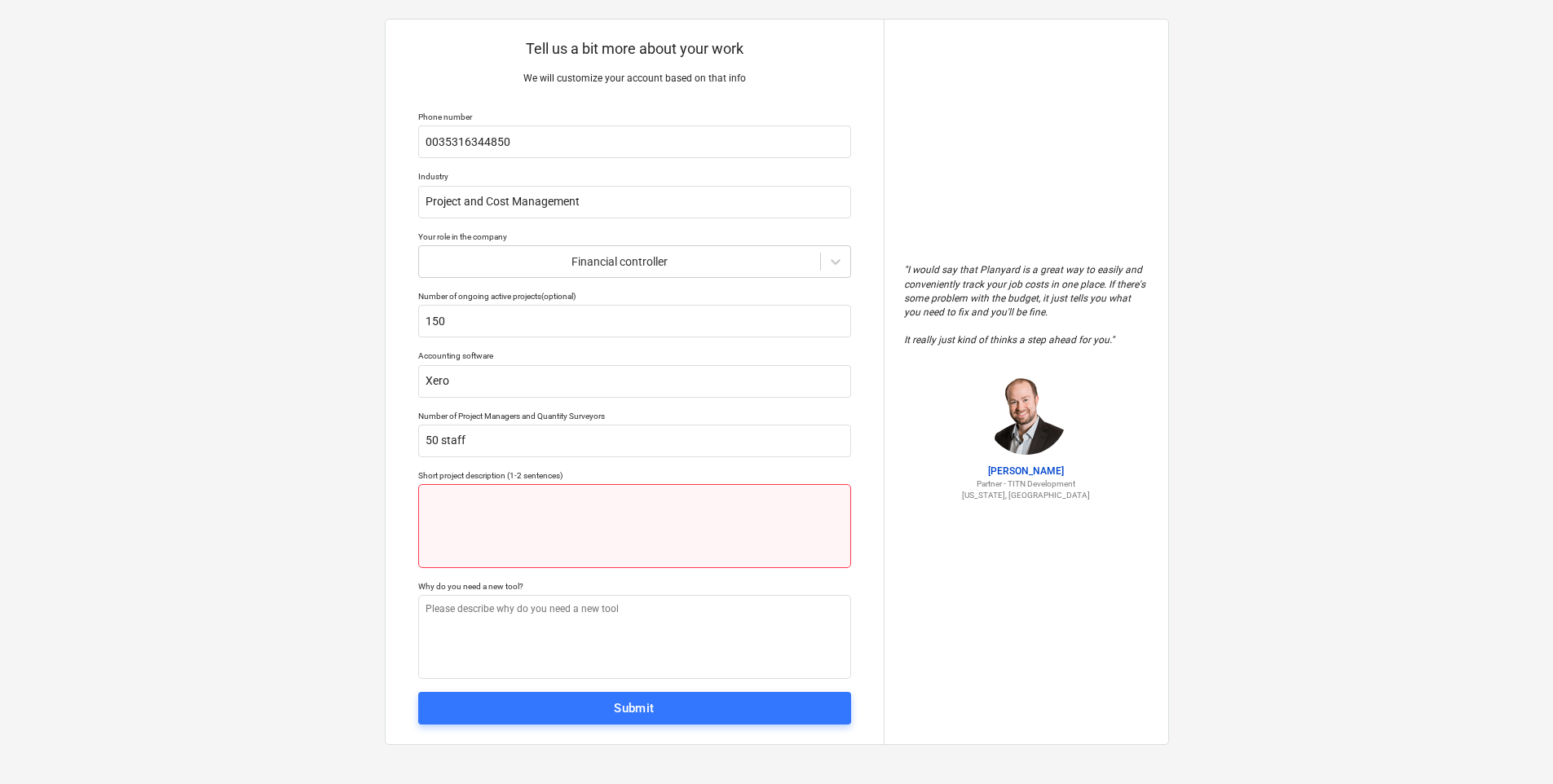
click at [469, 496] on textarea at bounding box center [634, 526] width 433 height 84
paste textarea "Cogent Project and Cost Management Limited (t/a Cogent Associates) is a limited…"
type textarea "x"
type textarea "Cogent Project and Cost Management Limited (t/a Cogent Associates) is a limited…"
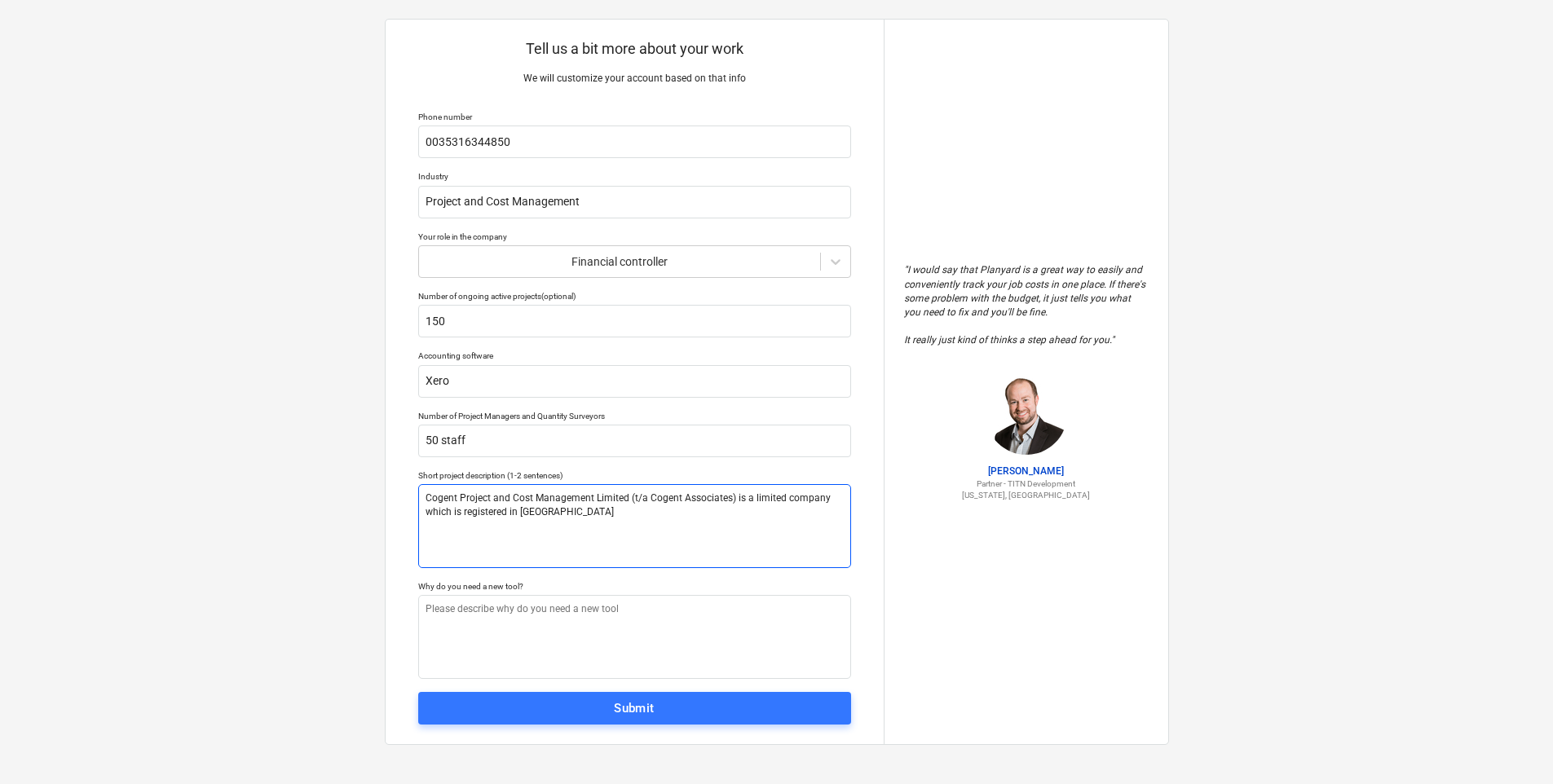
type textarea "x"
type textarea "Cogent Project and Cost Management Limited (t/a Cogent Associates) is a limited…"
type textarea "x"
type textarea "Cogent Project and Cost Management Limited (t/a Cogent Associates) is a limited…"
type textarea "x"
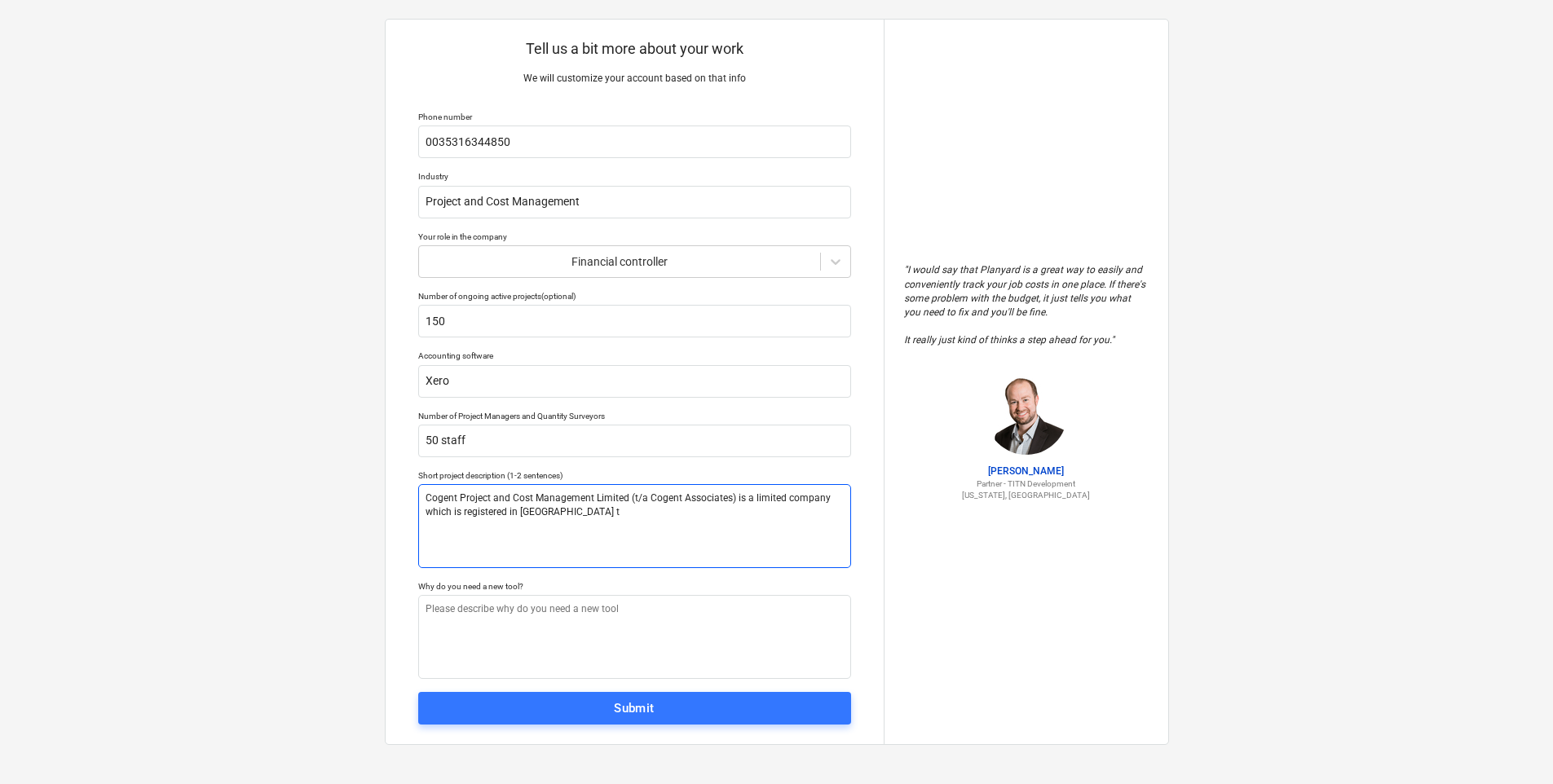
type textarea "Cogent Project and Cost Management Limited (t/a Cogent Associates) is a limited…"
type textarea "x"
type textarea "Cogent Project and Cost Management Limited (t/a Cogent Associates) is a limited…"
type textarea "x"
type textarea "Cogent Project and Cost Management Limited (t/a Cogent Associates) is a limited…"
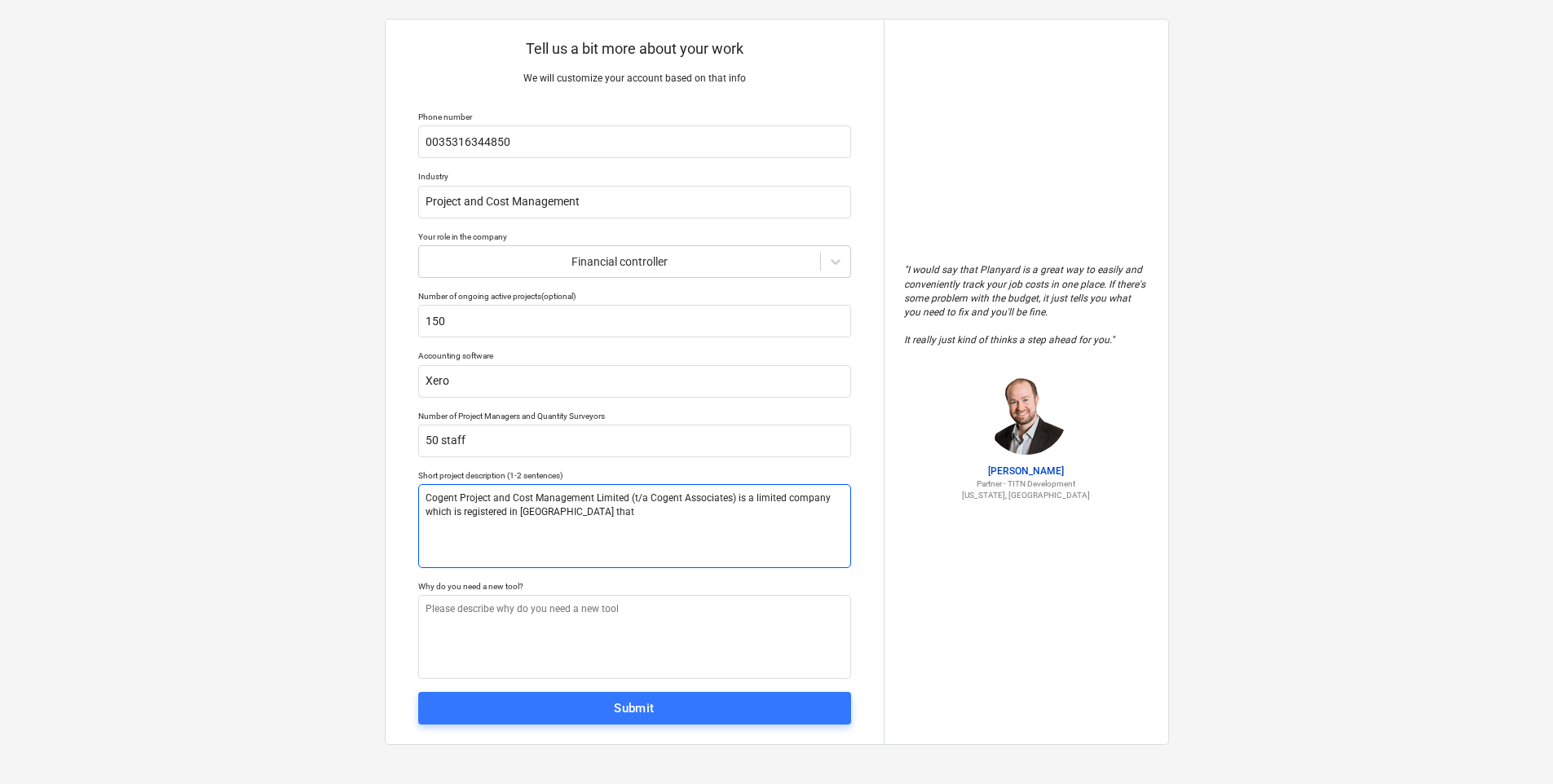
type textarea "x"
type textarea "Cogent Project and Cost Management Limited (t/a Cogent Associates) is a limited…"
type textarea "x"
type textarea "Cogent Project and Cost Management Limited (t/a Cogent Associates) is a limited…"
type textarea "x"
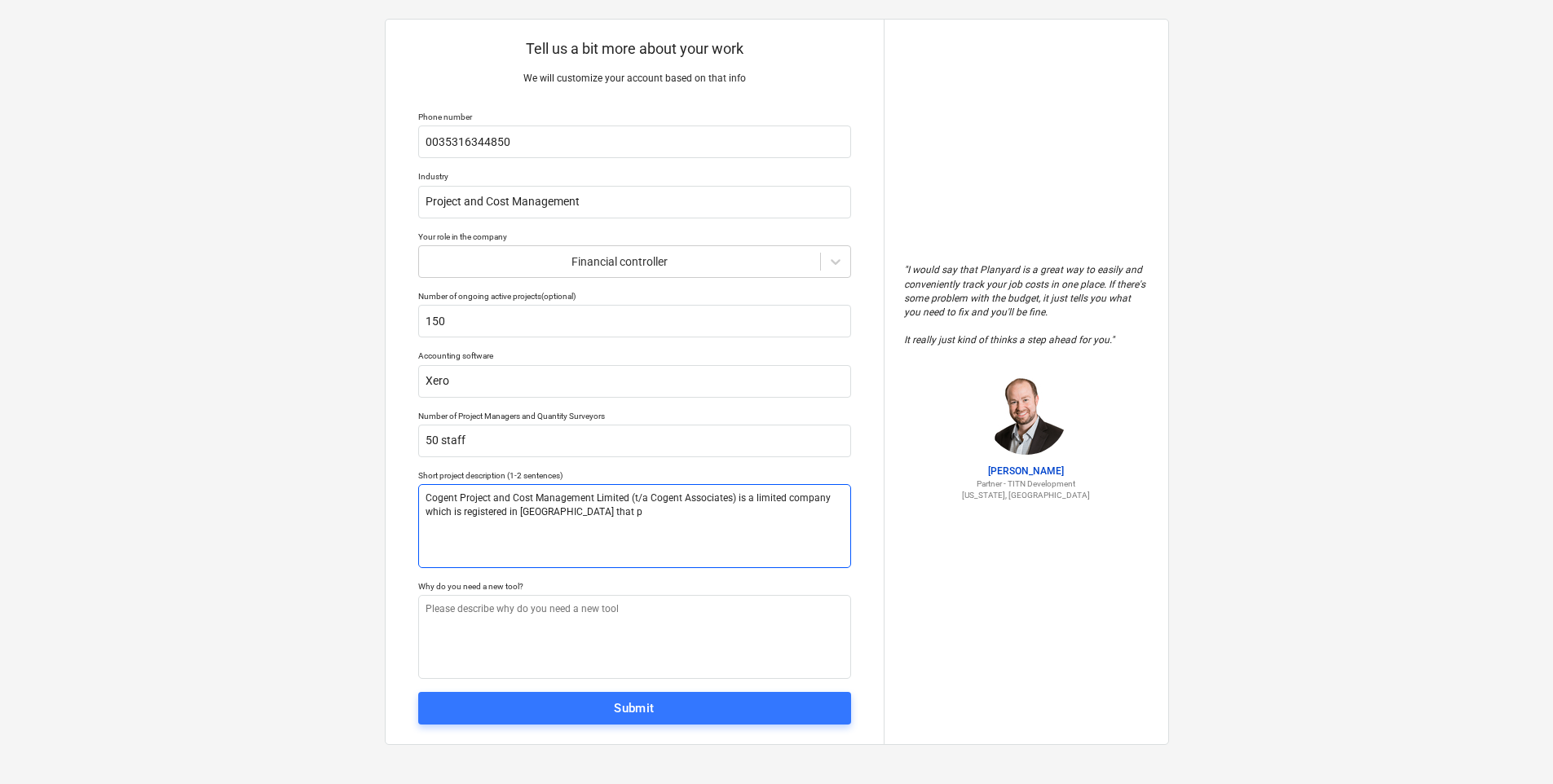
type textarea "Cogent Project and Cost Management Limited (t/a Cogent Associates) is a limited…"
type textarea "x"
type textarea "Cogent Project and Cost Management Limited (t/a Cogent Associates) is a limited…"
type textarea "x"
type textarea "Cogent Project and Cost Management Limited (t/a Cogent Associates) is a limited…"
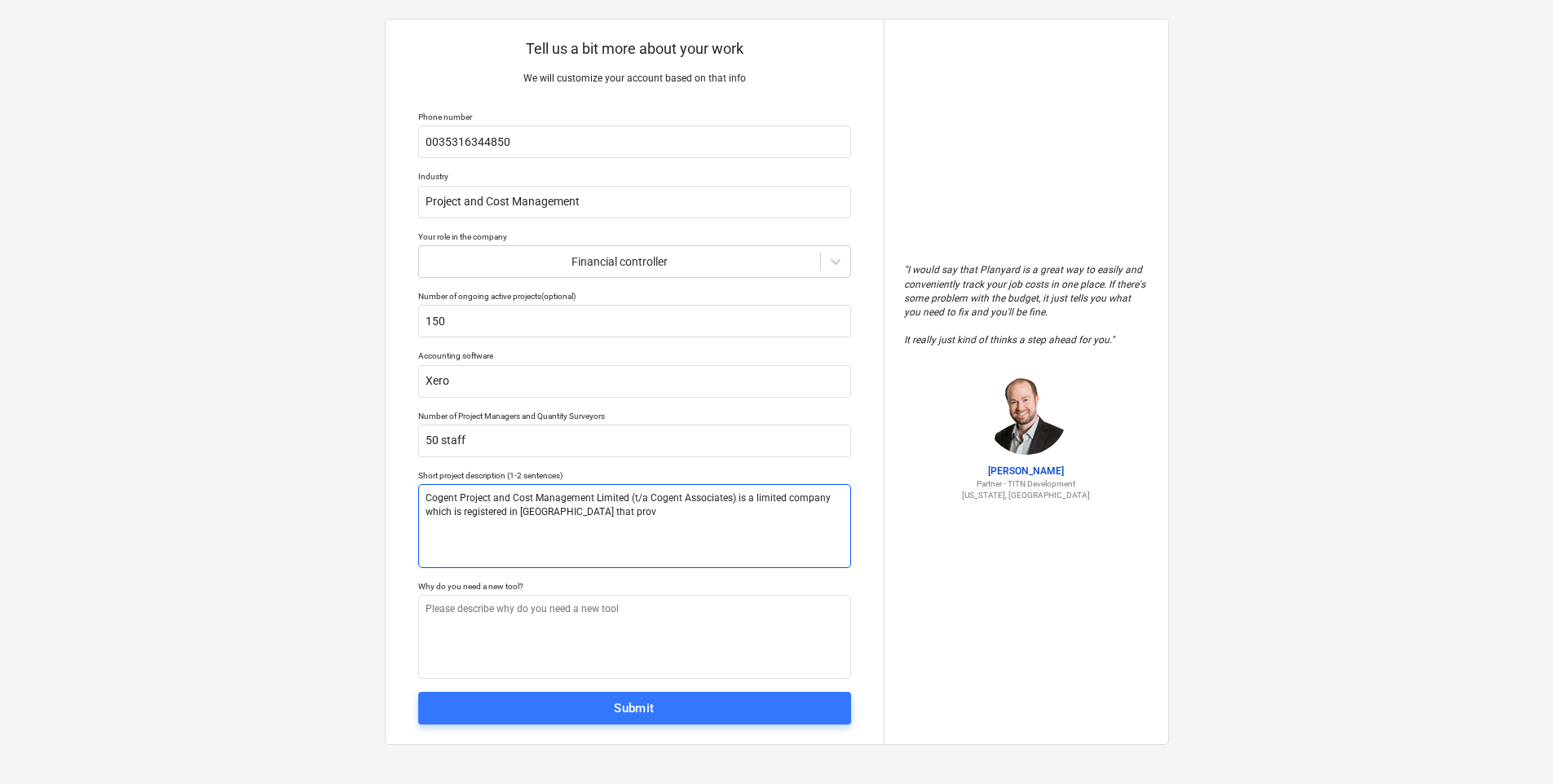
type textarea "x"
type textarea "Cogent Project and Cost Management Limited (t/a Cogent Associates) is a limited…"
type textarea "x"
type textarea "Cogent Project and Cost Management Limited (t/a Cogent Associates) is a limited…"
type textarea "x"
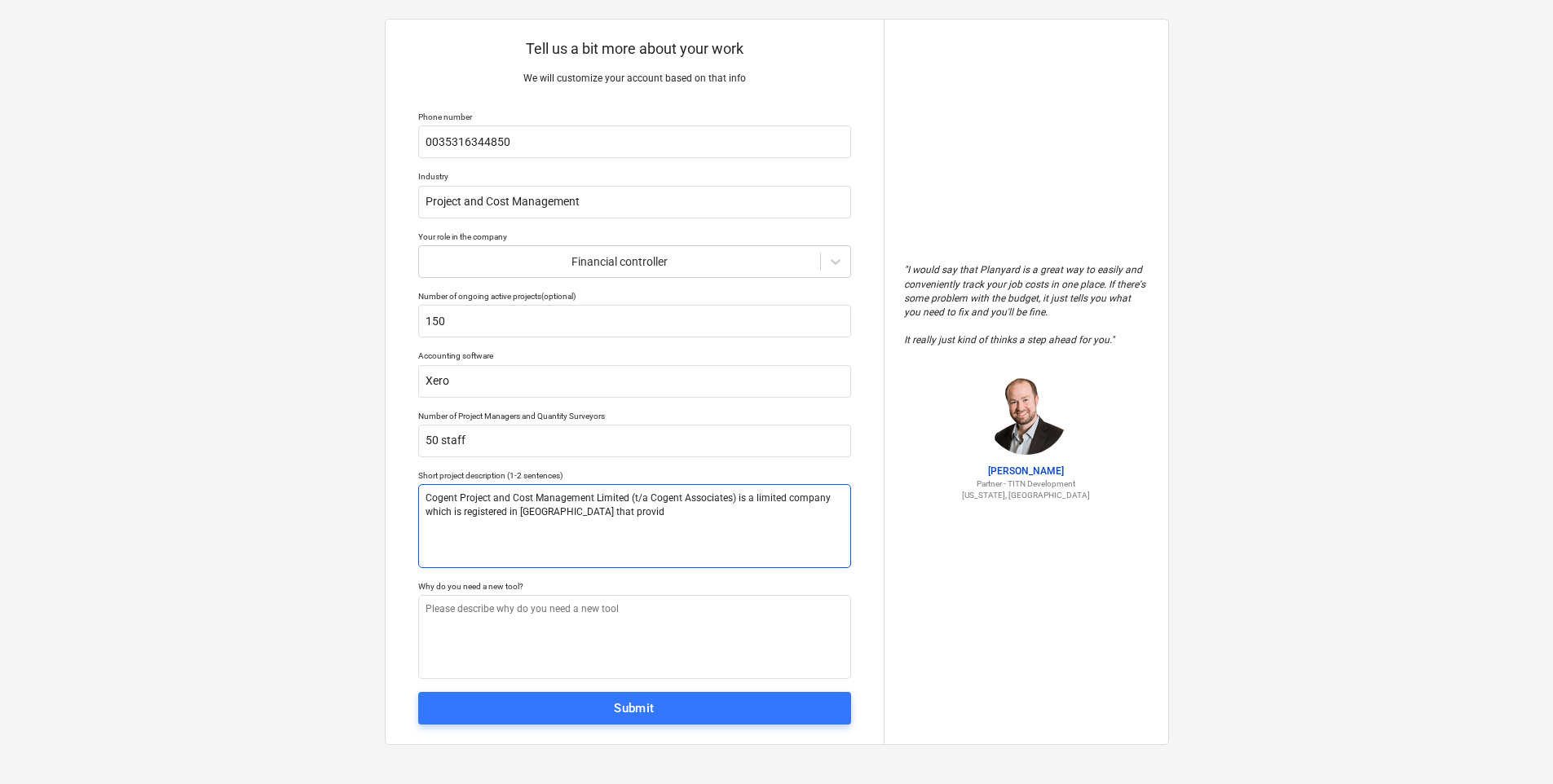
type textarea "Cogent Project and Cost Management Limited (t/a Cogent Associates) is a limited…"
type textarea "x"
type textarea "Cogent Project and Cost Management Limited (t/a Cogent Associates) is a limited…"
type textarea "x"
type textarea "Cogent Project and Cost Management Limited (t/a Cogent Associates) is a limited…"
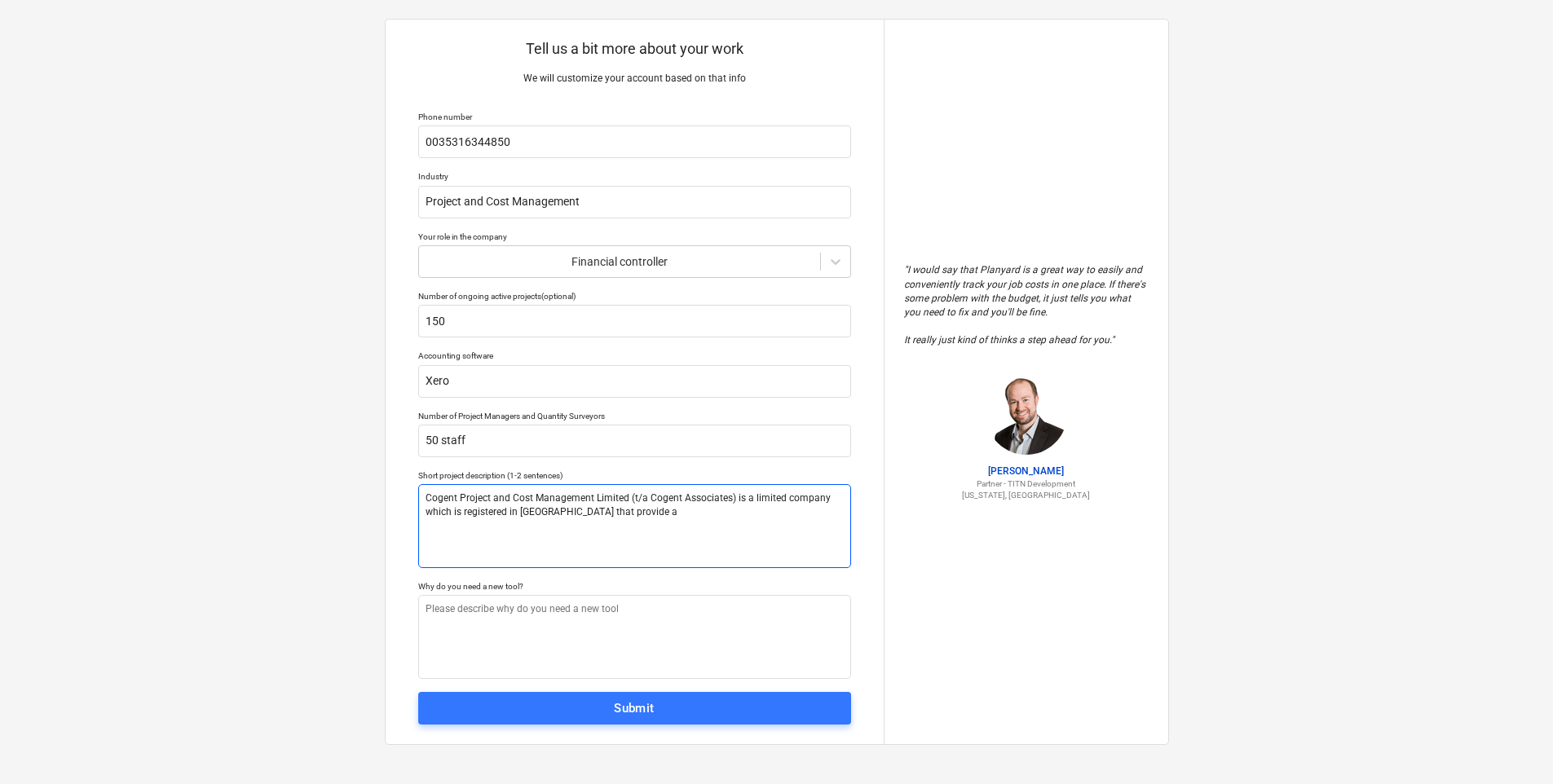
type textarea "x"
type textarea "Cogent Project and Cost Management Limited (t/a Cogent Associates) is a limited…"
type textarea "x"
type textarea "Cogent Project and Cost Management Limited (t/a Cogent Associates) is a limited…"
type textarea "x"
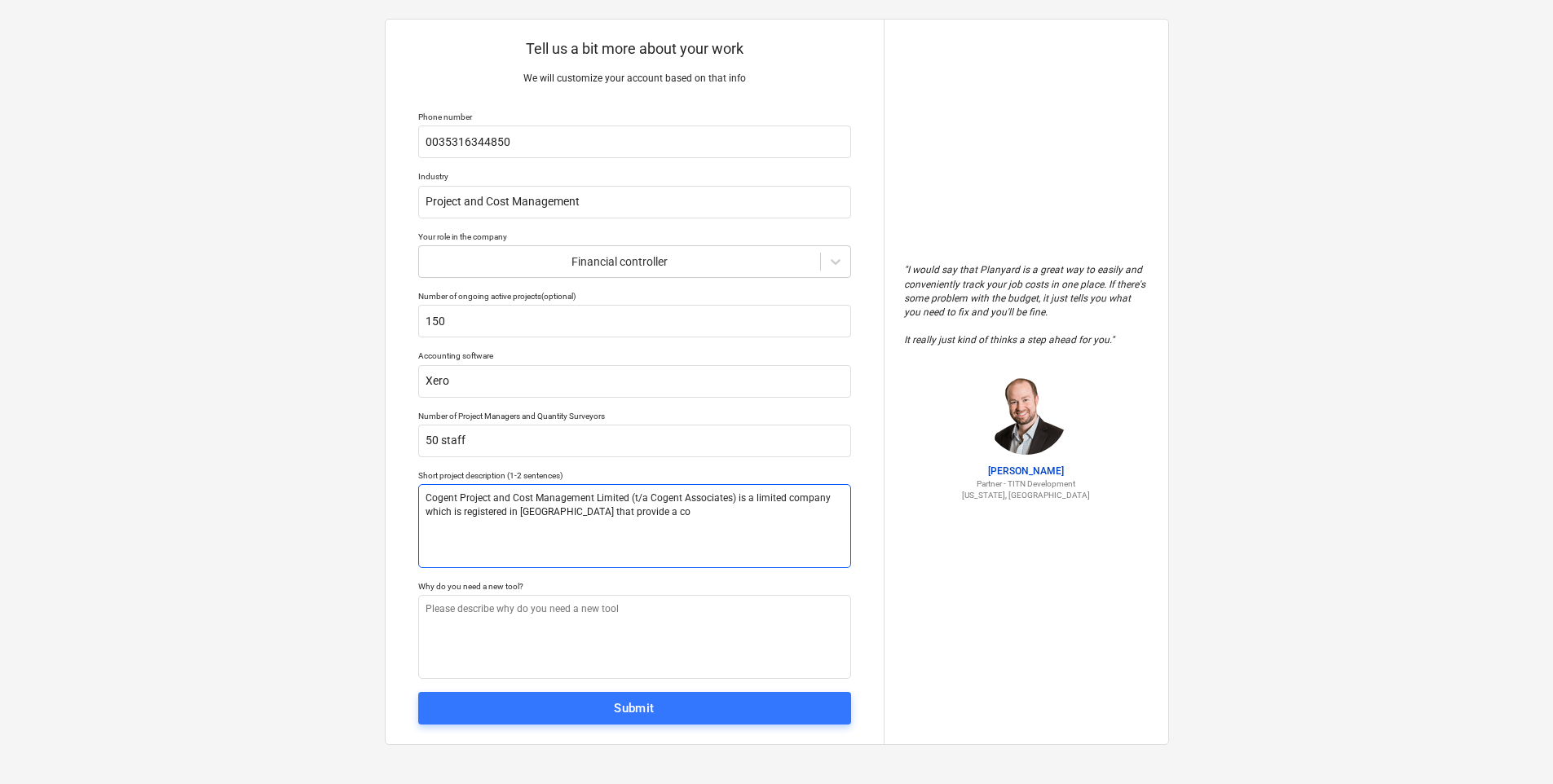
type textarea "Cogent Project and Cost Management Limited (t/a Cogent Associates) is a limited…"
type textarea "x"
type textarea "Cogent Project and Cost Management Limited (t/a Cogent Associates) is a limited…"
type textarea "x"
type textarea "Cogent Project and Cost Management Limited (t/a Cogent Associates) is a limited…"
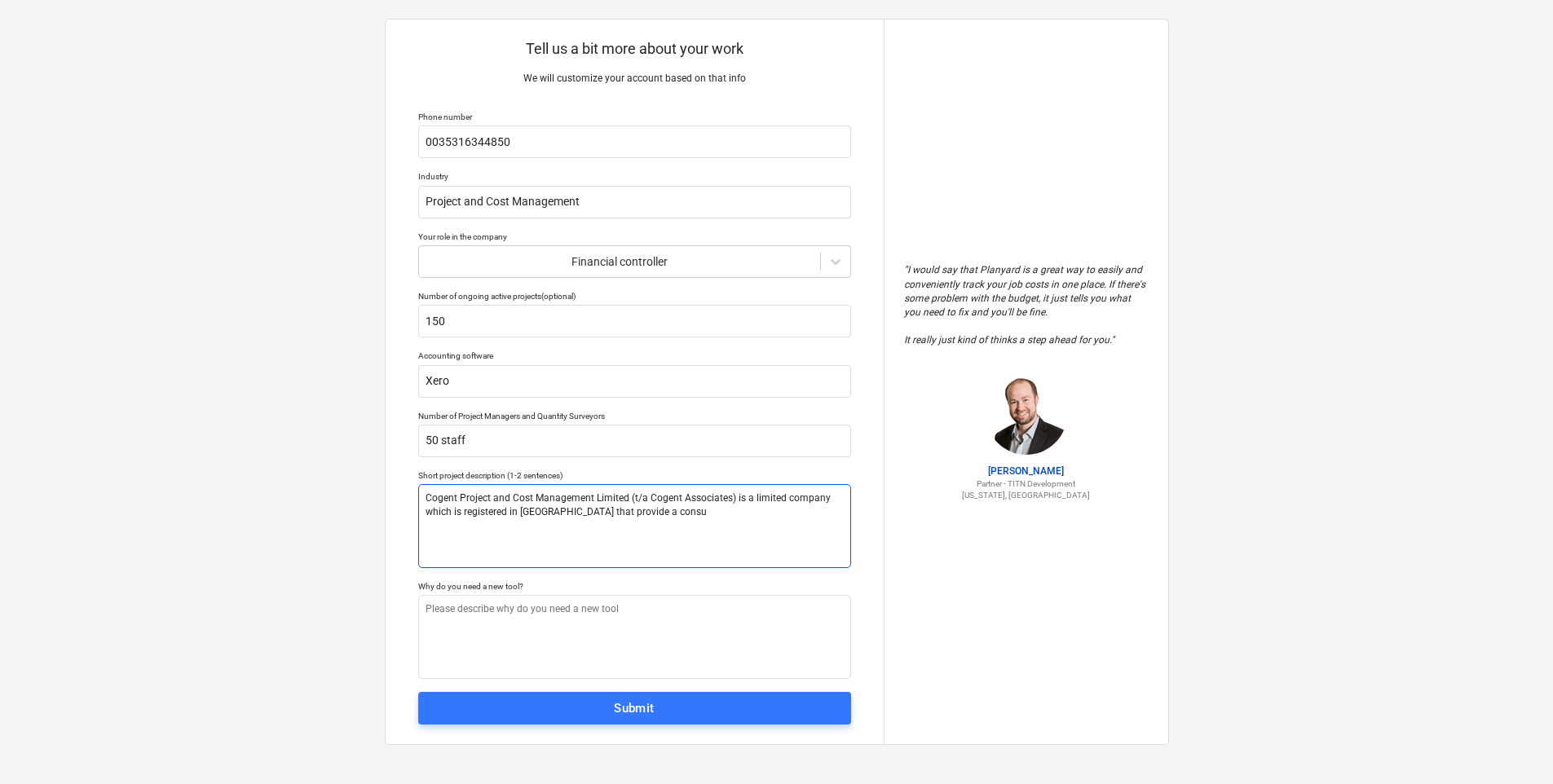
type textarea "x"
type textarea "Cogent Project and Cost Management Limited (t/a Cogent Associates) is a limited…"
type textarea "x"
type textarea "Cogent Project and Cost Management Limited (t/a Cogent Associates) is a limited…"
type textarea "x"
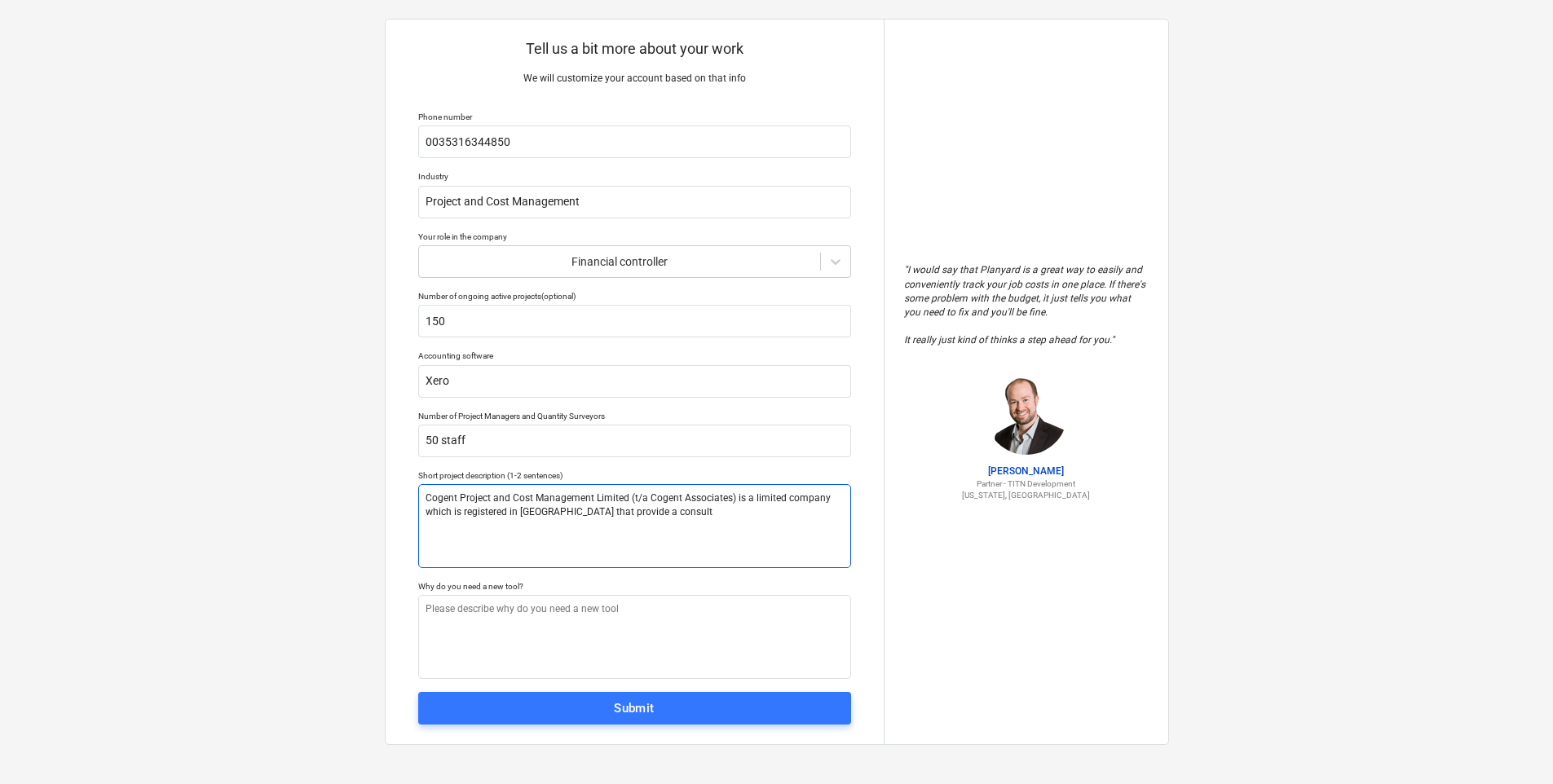
type textarea "Cogent Project and Cost Management Limited (t/a Cogent Associates) is a limited…"
type textarea "x"
type textarea "Cogent Project and Cost Management Limited (t/a Cogent Associates) is a limited…"
type textarea "x"
type textarea "Cogent Project and Cost Management Limited (t/a Cogent Associates) is a limited…"
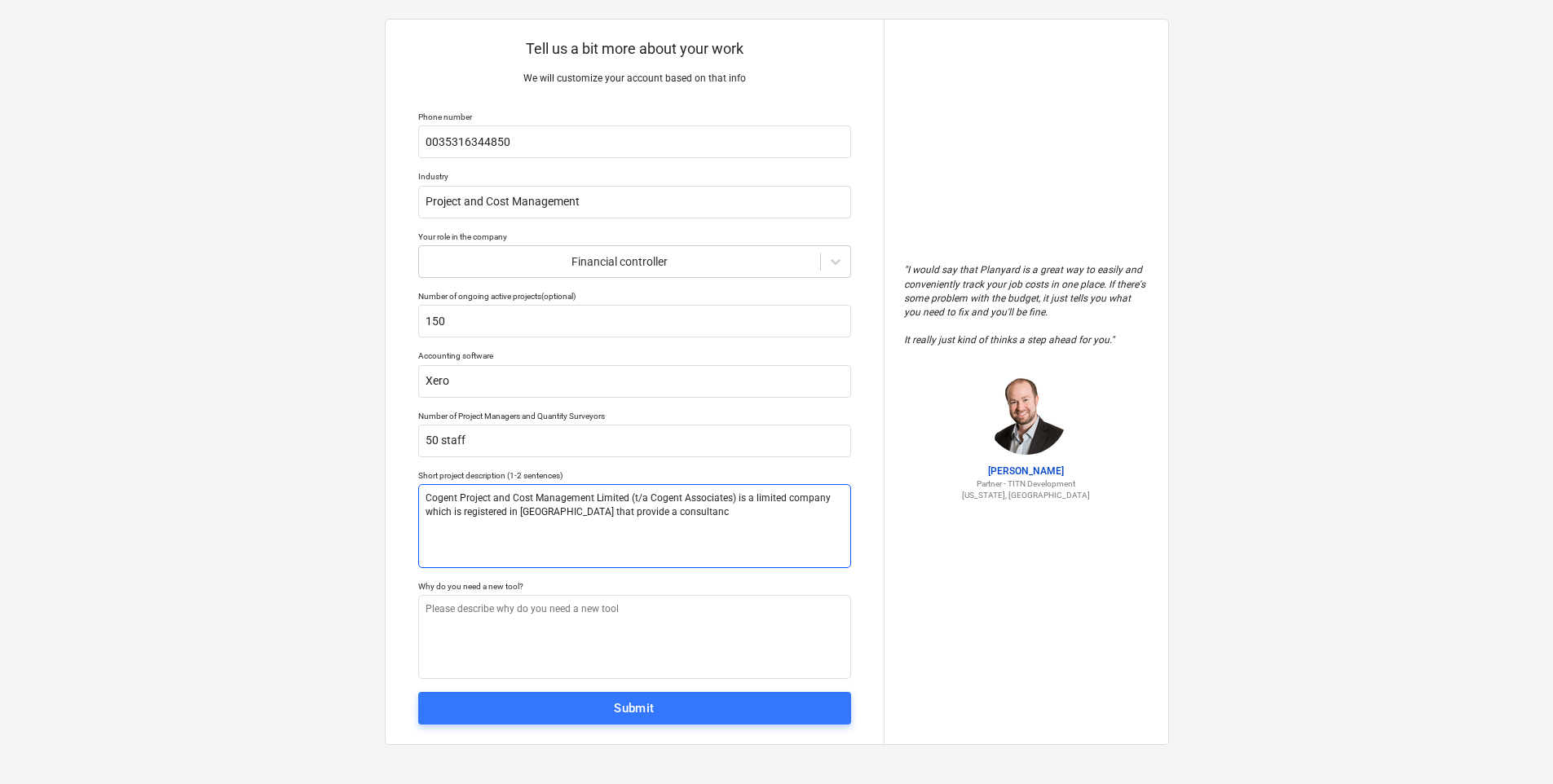
type textarea "x"
type textarea "Cogent Project and Cost Management Limited (t/a Cogent Associates) is a limited…"
type textarea "x"
type textarea "Cogent Project and Cost Management Limited (t/a Cogent Associates) is a limited…"
type textarea "x"
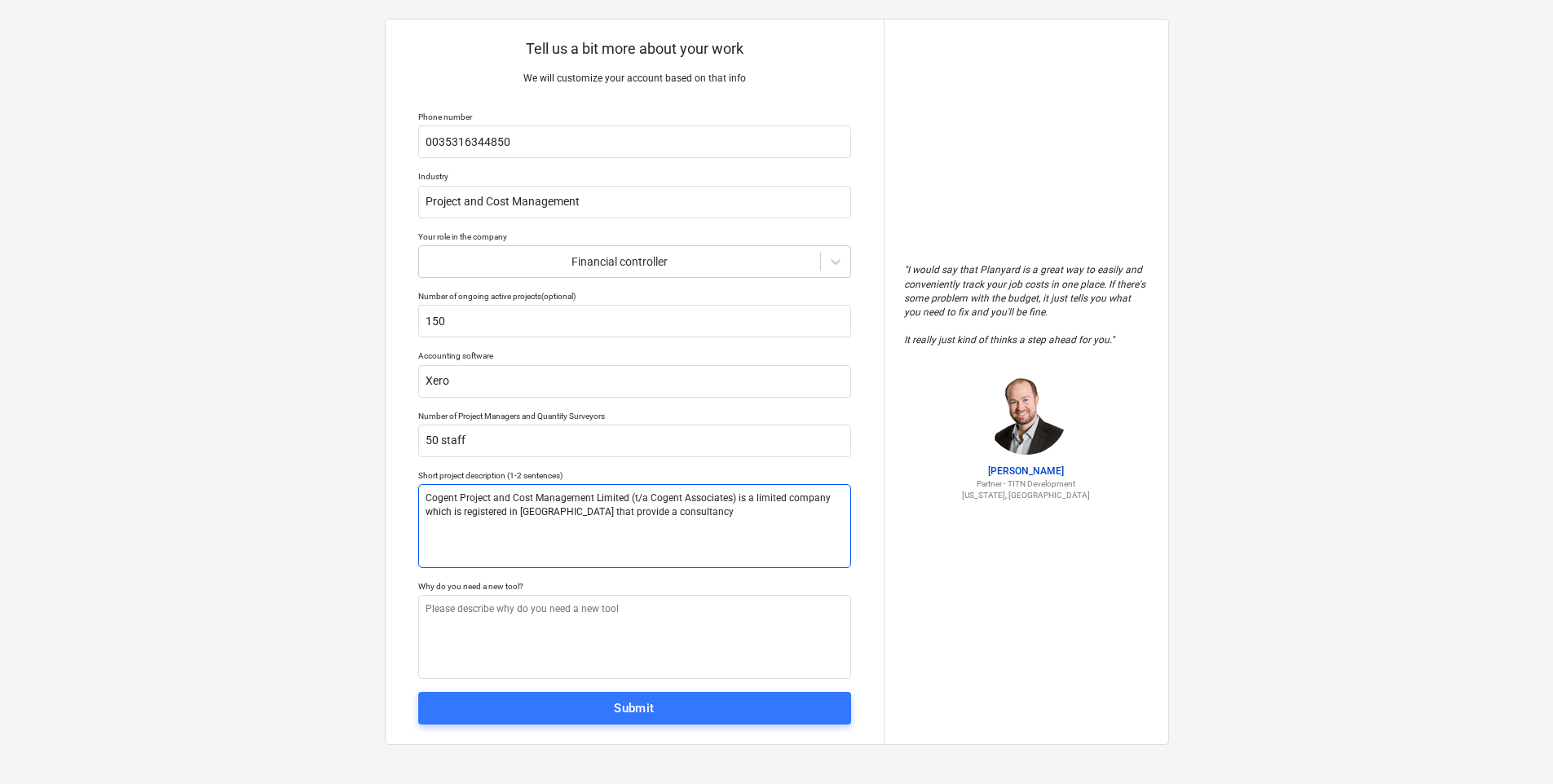
type textarea "Cogent Project and Cost Management Limited (t/a Cogent Associates) is a limited…"
type textarea "x"
type textarea "Cogent Project and Cost Management Limited (t/a Cogent Associates) is a limited…"
type textarea "x"
type textarea "Cogent Project and Cost Management Limited (t/a Cogent Associates) is a limited…"
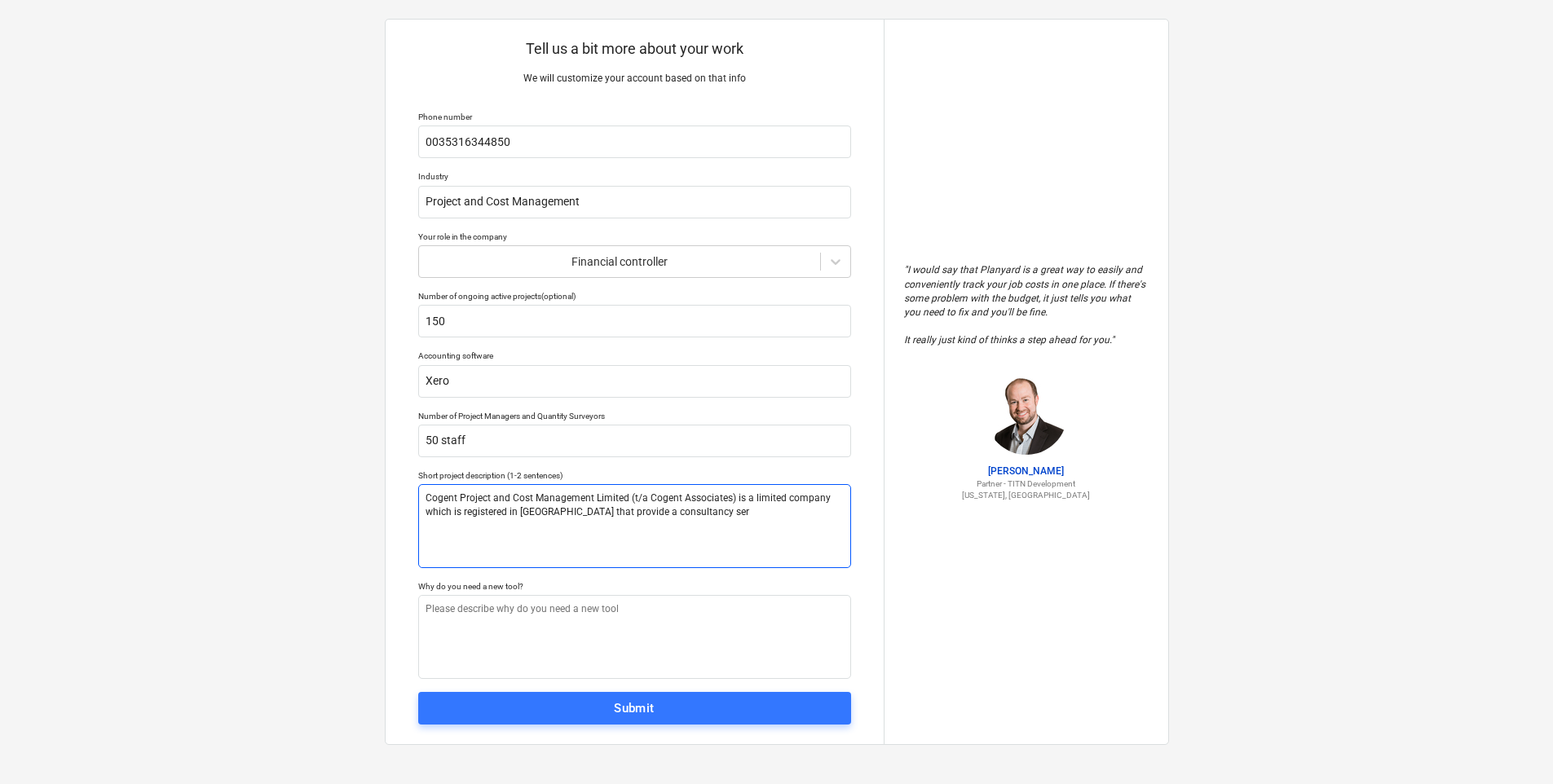
type textarea "x"
type textarea "Cogent Project and Cost Management Limited (t/a Cogent Associates) is a limited…"
type textarea "x"
type textarea "Cogent Project and Cost Management Limited (t/a Cogent Associates) is a limited…"
type textarea "x"
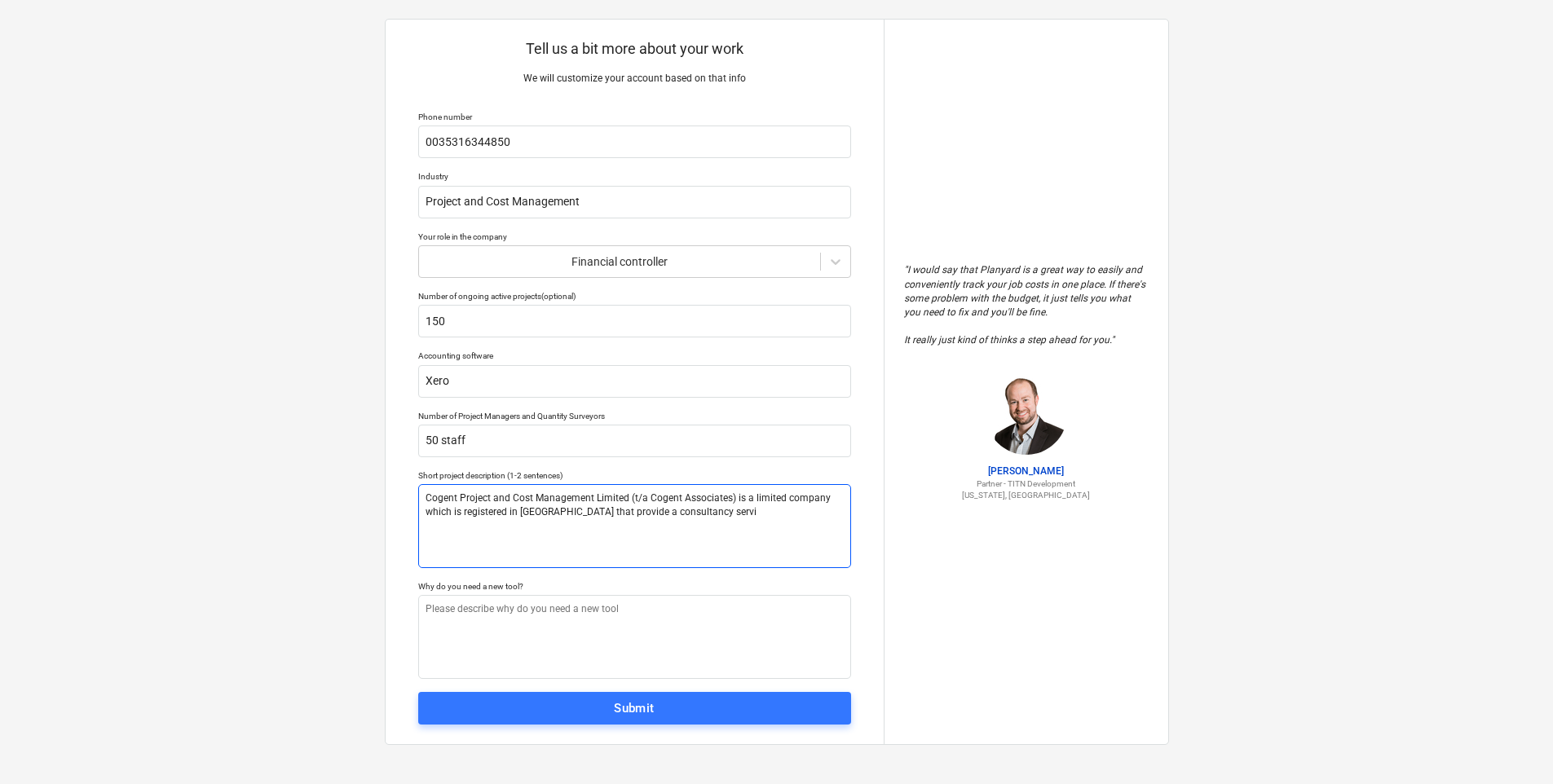
type textarea "Cogent Project and Cost Management Limited (t/a Cogent Associates) is a limited…"
type textarea "x"
type textarea "Cogent Project and Cost Management Limited (t/a Cogent Associates) is a limited…"
type textarea "x"
type textarea "Cogent Project and Cost Management Limited (t/a Cogent Associates) is a limited…"
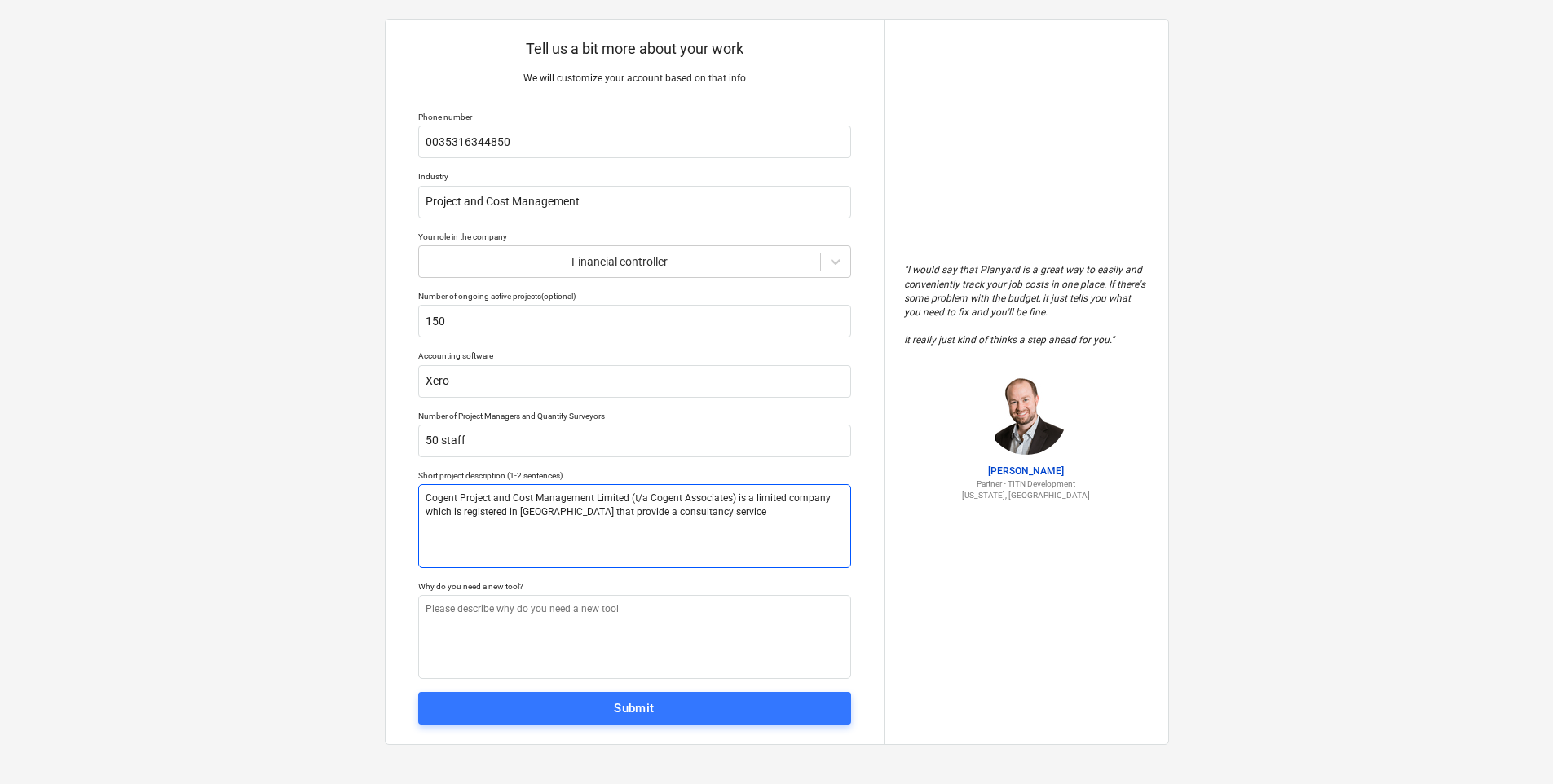
type textarea "x"
type textarea "Cogent Project and Cost Management Limited (t/a Cogent Associates) is a limited…"
type textarea "x"
type textarea "Cogent Project and Cost Management Limited (t/a Cogent Associates) is a limited…"
type textarea "x"
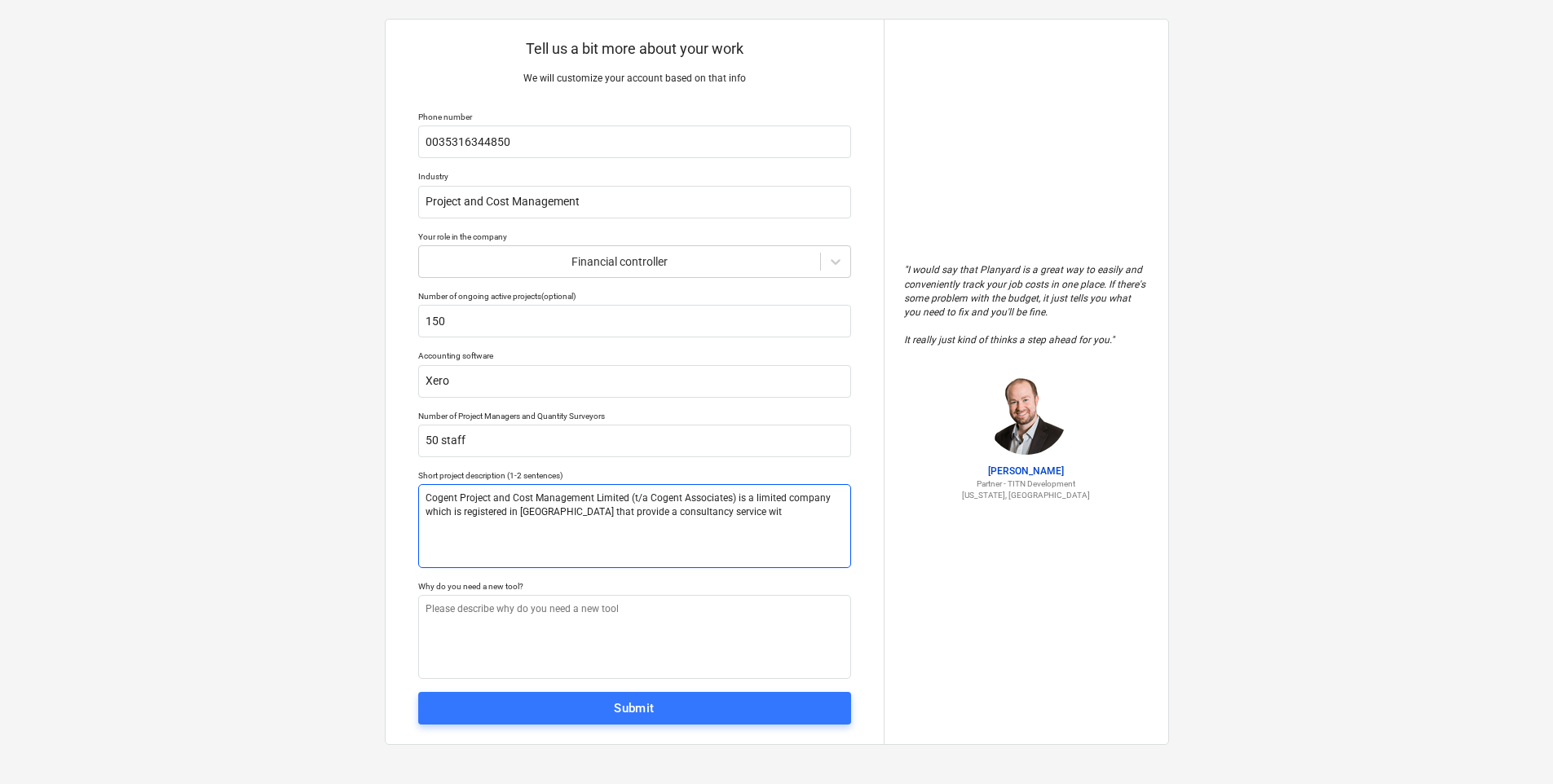
type textarea "Cogent Project and Cost Management Limited (t/a Cogent Associates) is a limited…"
type textarea "x"
type textarea "Cogent Project and Cost Management Limited (t/a Cogent Associates) is a limited…"
type textarea "x"
type textarea "Cogent Project and Cost Management Limited (t/a Cogent Associates) is a limited…"
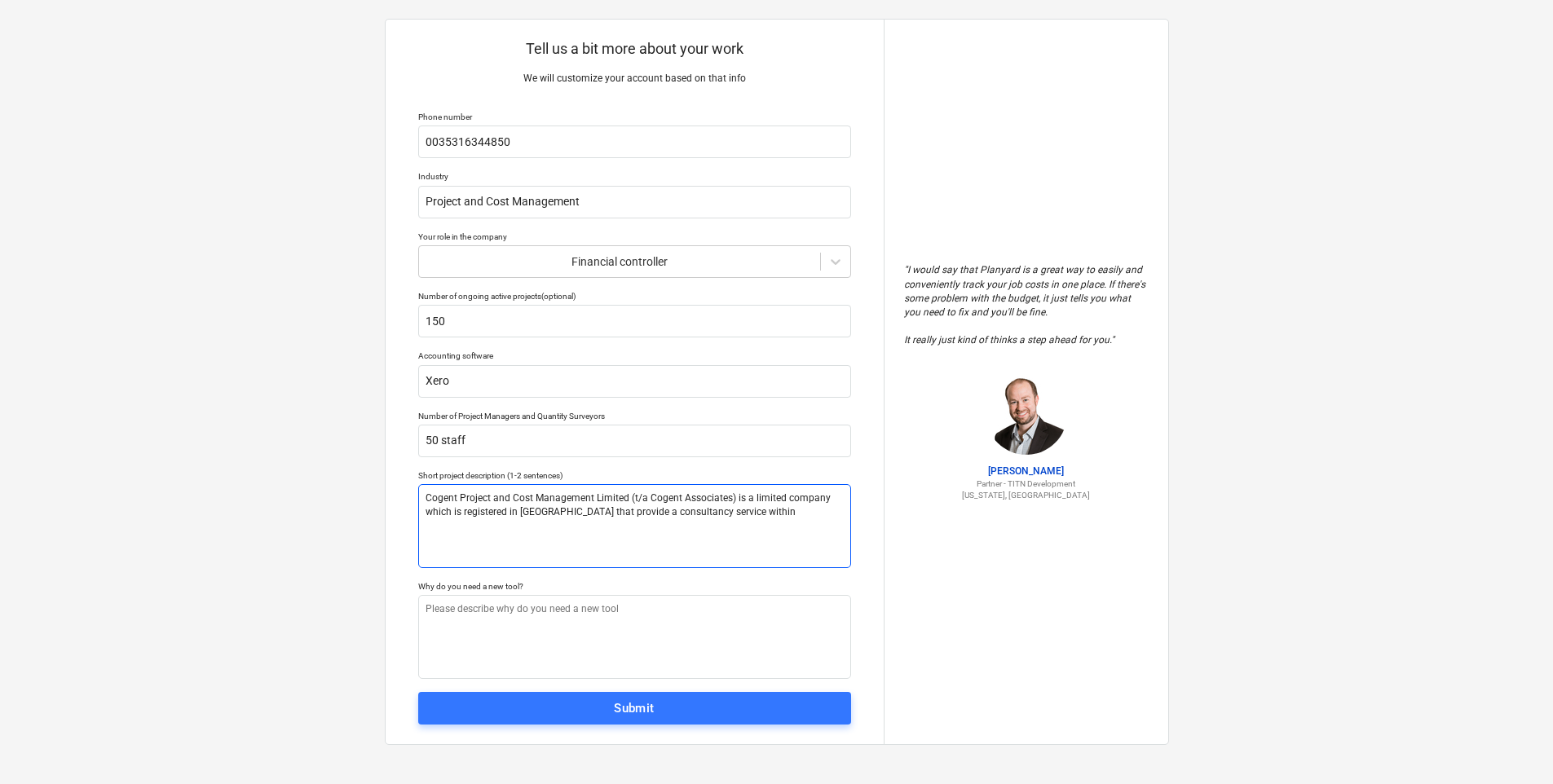
type textarea "x"
type textarea "Cogent Project and Cost Management Limited (t/a Cogent Associates) is a limited…"
type textarea "x"
type textarea "Cogent Project and Cost Management Limited (t/a Cogent Associates) is a limited…"
type textarea "x"
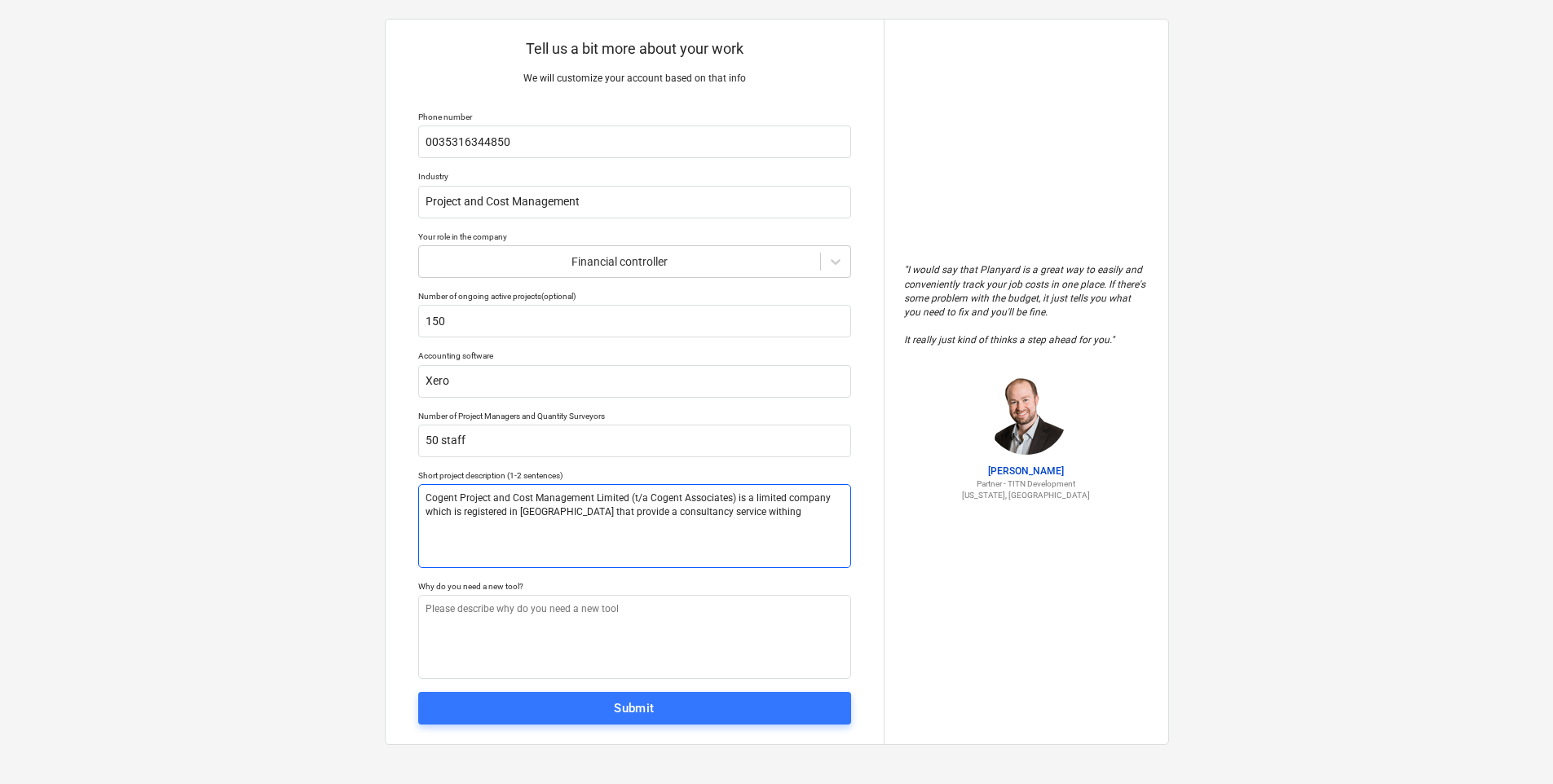
type textarea "Cogent Project and Cost Management Limited (t/a Cogent Associates) is a limited…"
type textarea "x"
type textarea "Cogent Project and Cost Management Limited (t/a Cogent Associates) is a limited…"
type textarea "x"
type textarea "Cogent Project and Cost Management Limited (t/a Cogent Associates) is a limited…"
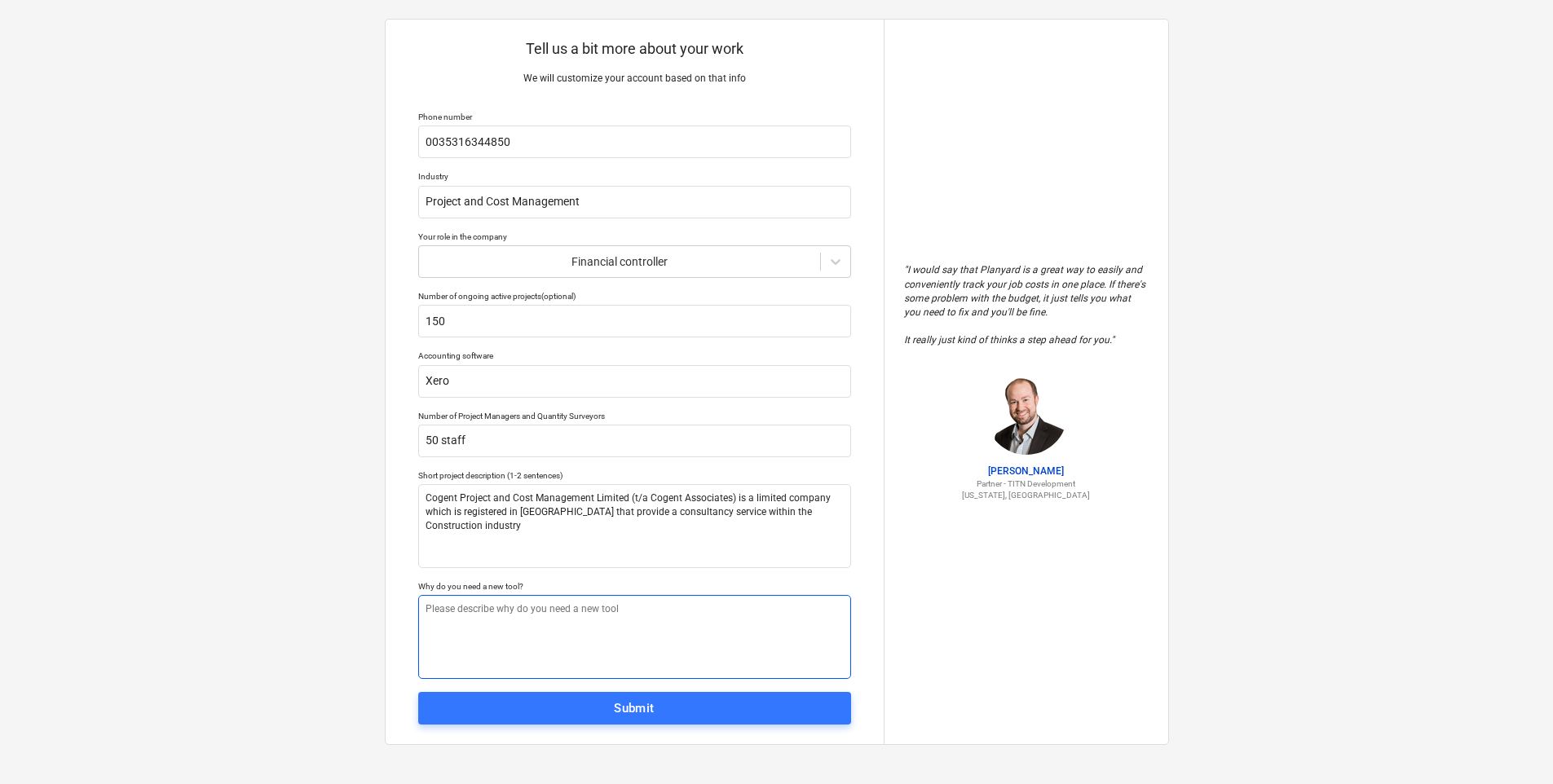
click at [469, 605] on textarea at bounding box center [634, 636] width 433 height 84
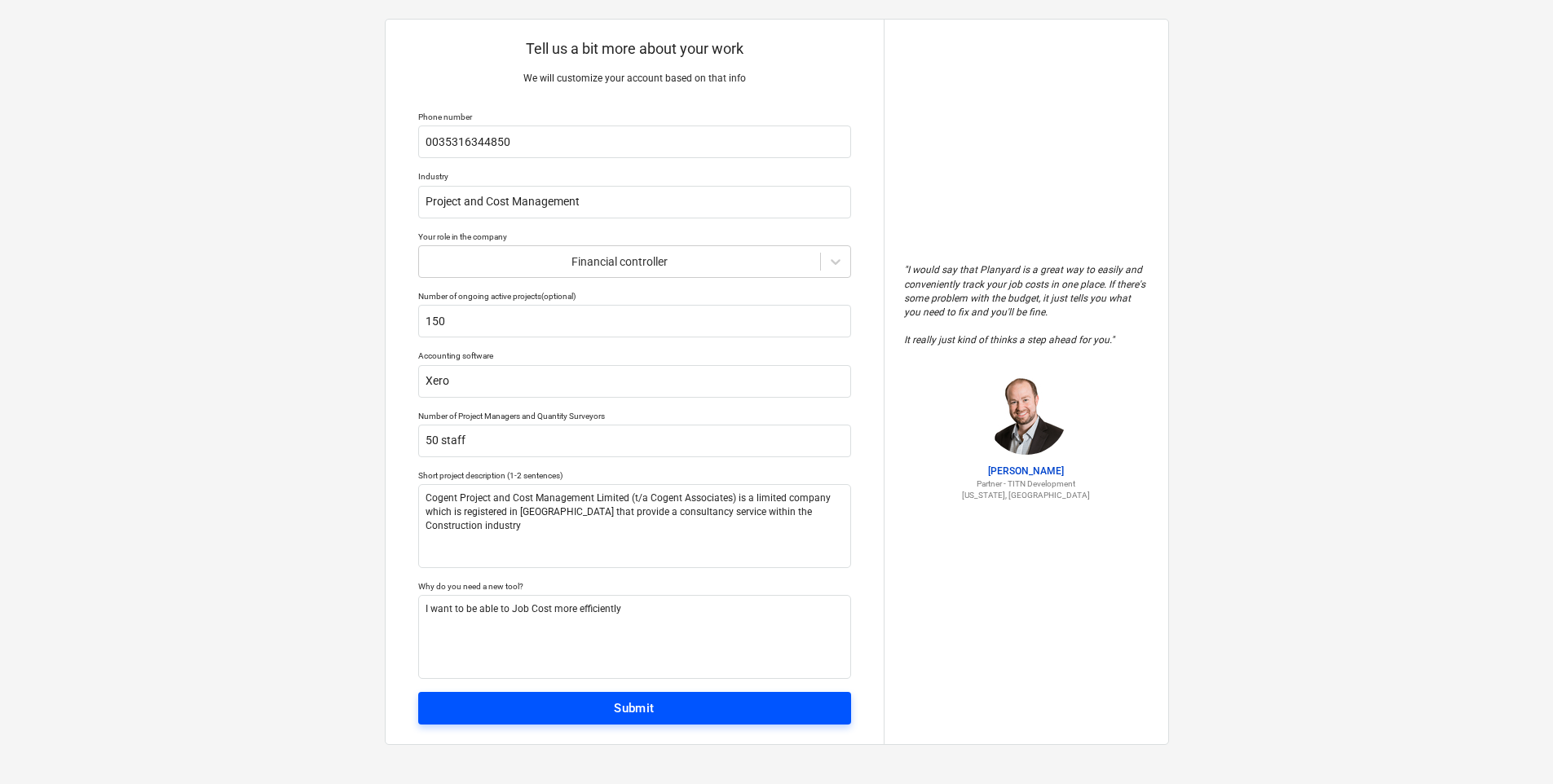
click at [614, 716] on div "Submit" at bounding box center [634, 708] width 41 height 22
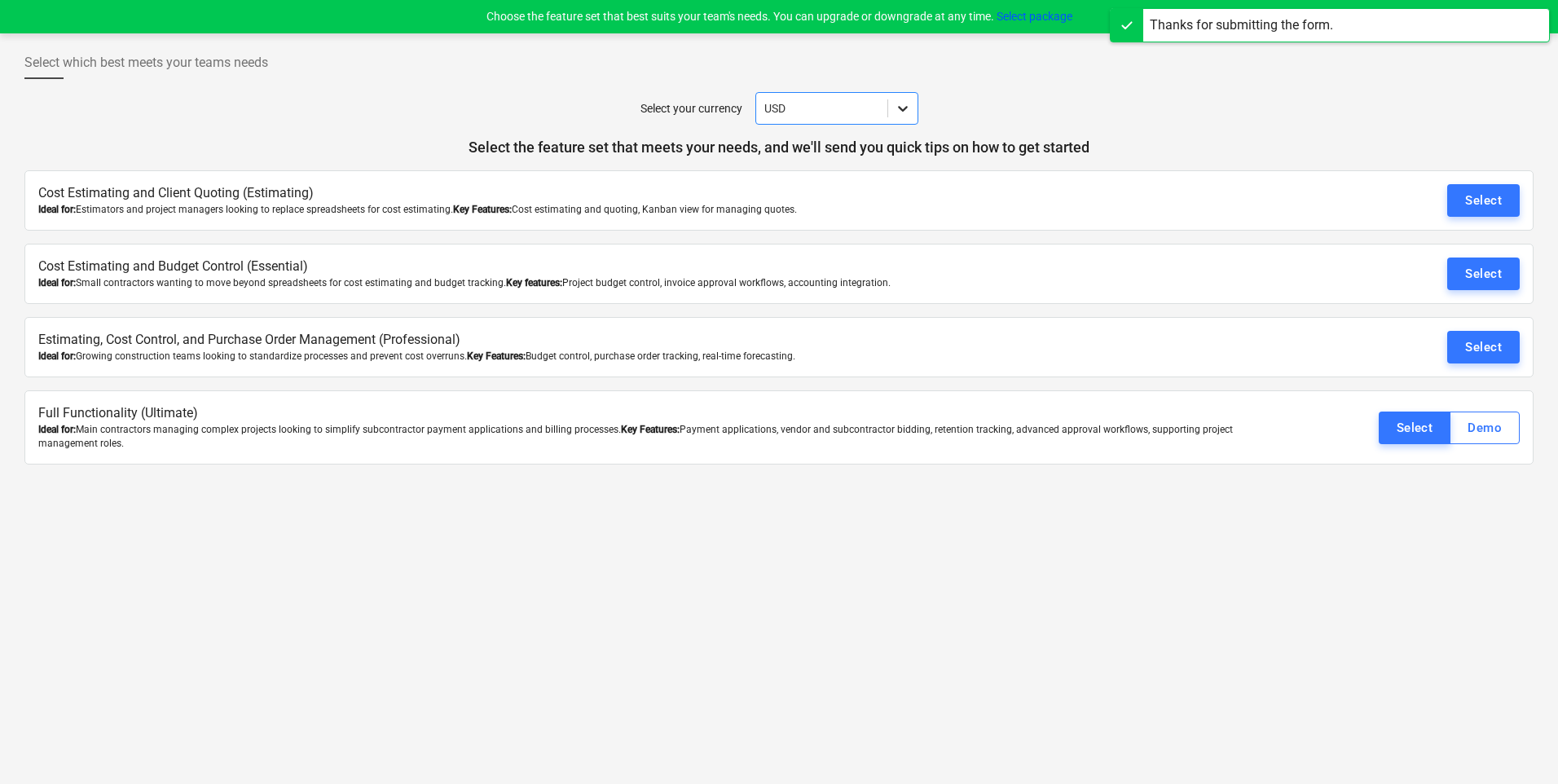
click at [904, 106] on icon at bounding box center [903, 109] width 17 height 17
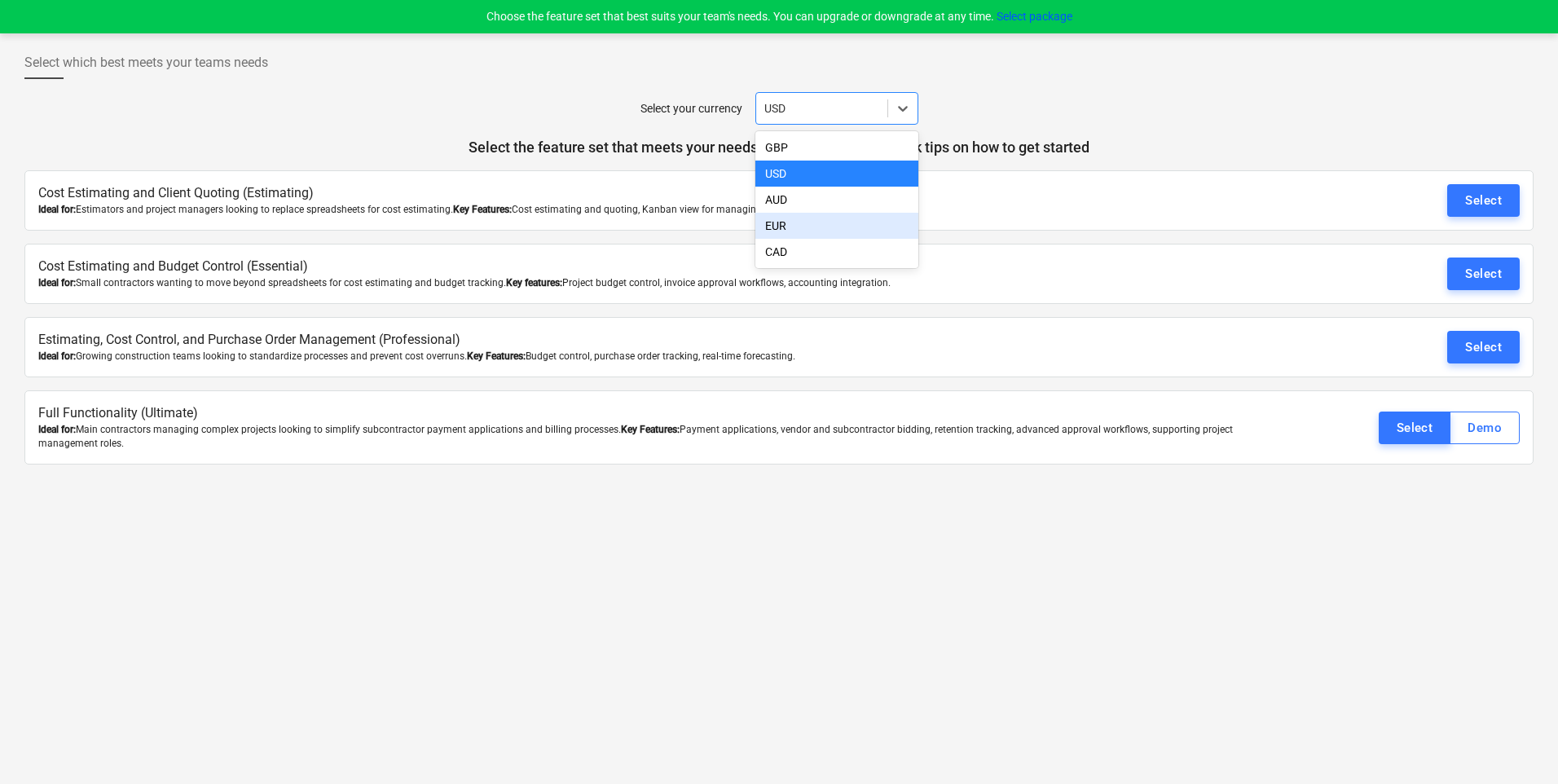
click at [826, 233] on div "EUR" at bounding box center [837, 225] width 163 height 26
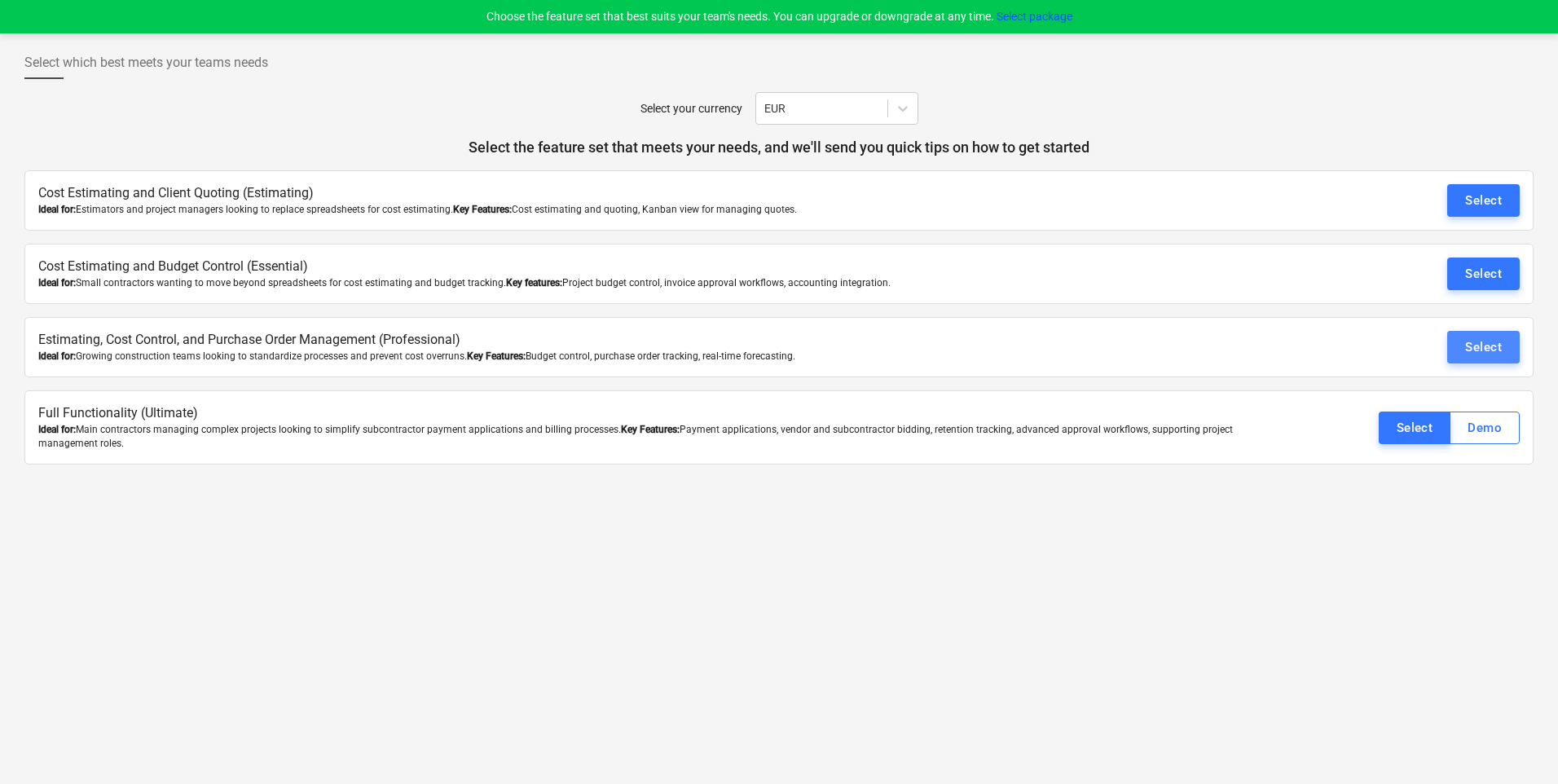
click at [1458, 345] on button "Select" at bounding box center [1483, 346] width 72 height 32
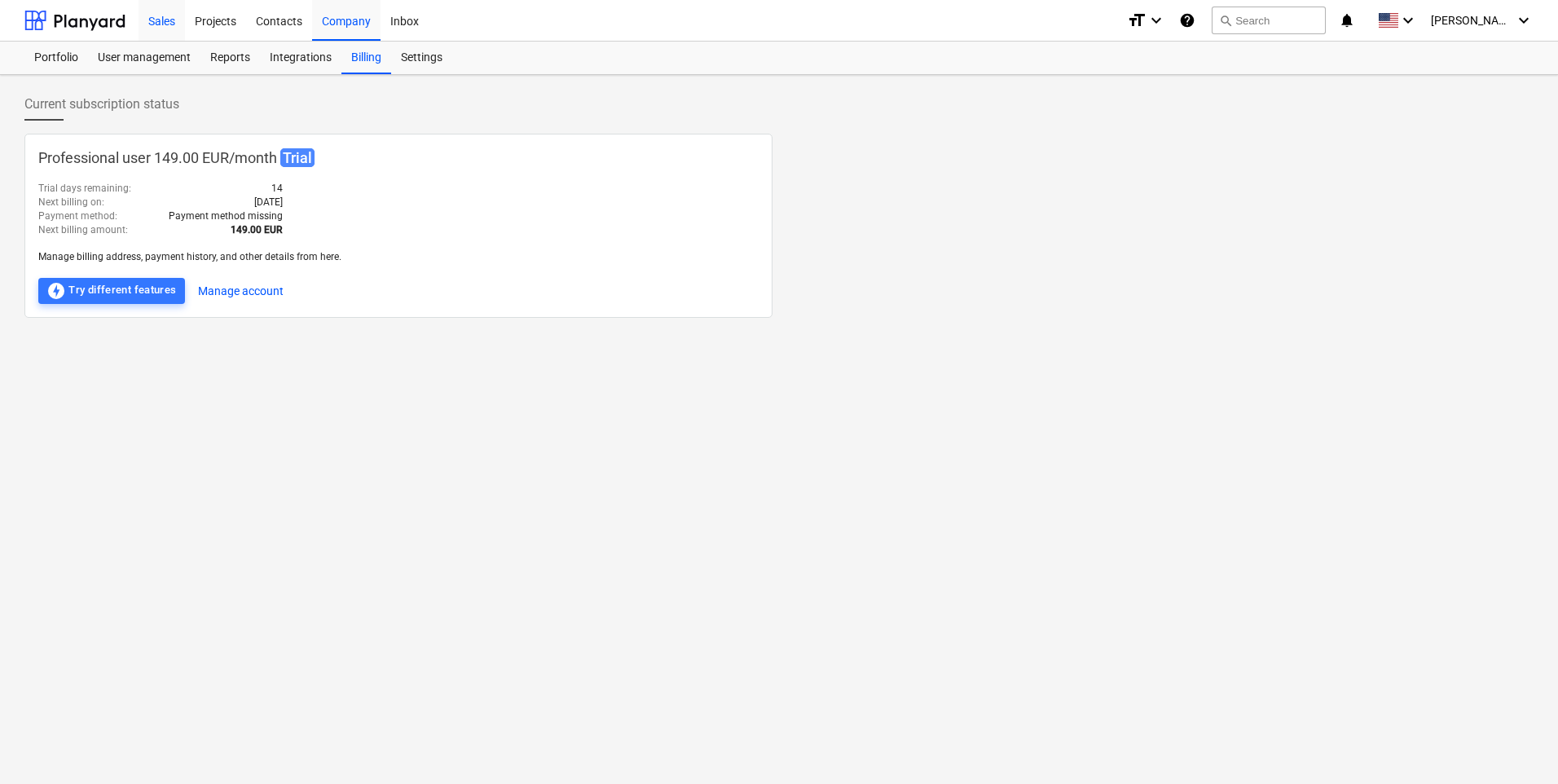
click at [158, 23] on div "Sales" at bounding box center [162, 20] width 47 height 42
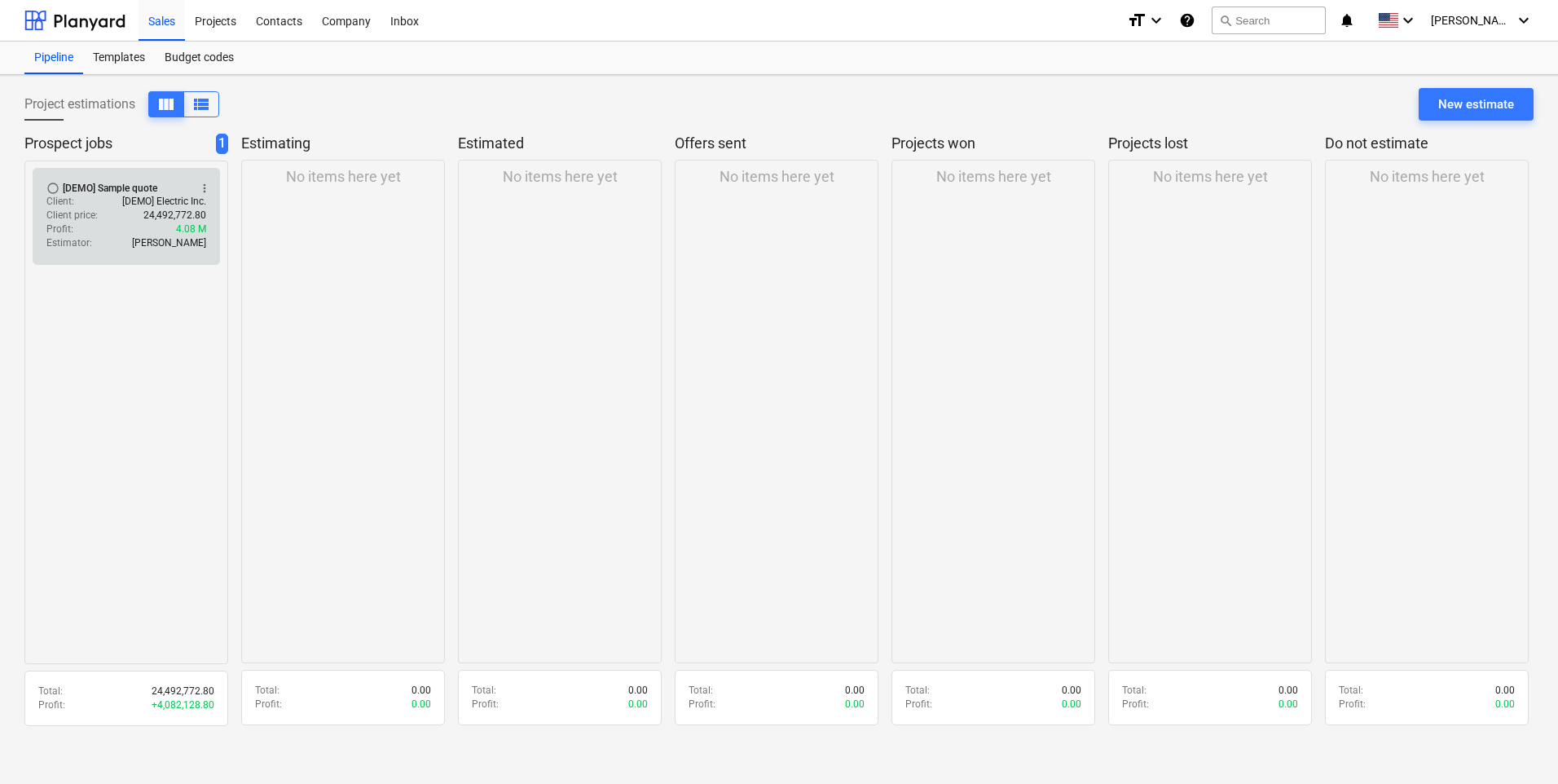
click at [100, 228] on div "Profit : 4.08 M" at bounding box center [126, 229] width 160 height 14
